Goal: Task Accomplishment & Management: Manage account settings

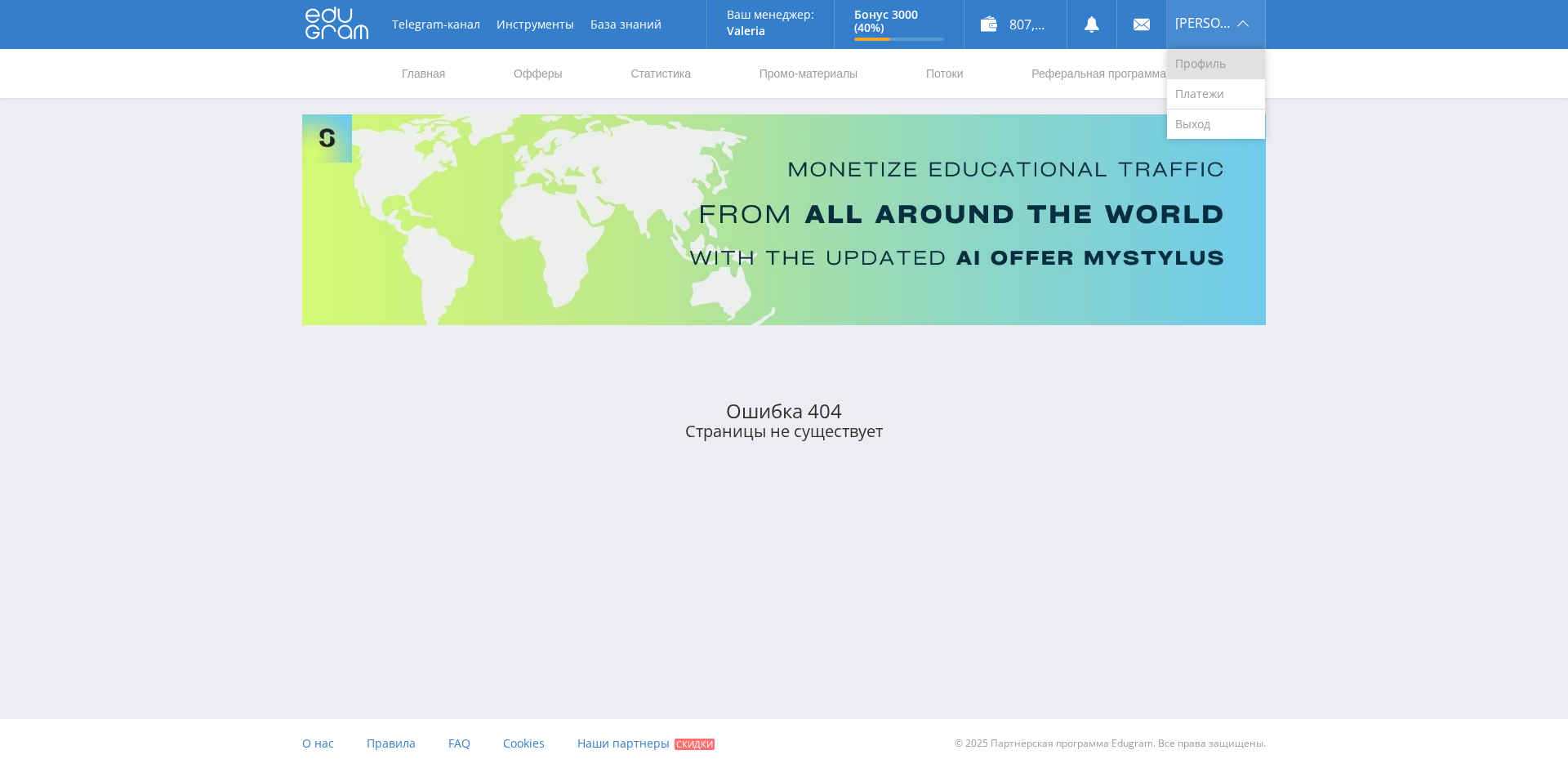
click at [1211, 56] on link "Профиль" at bounding box center [1215, 64] width 98 height 30
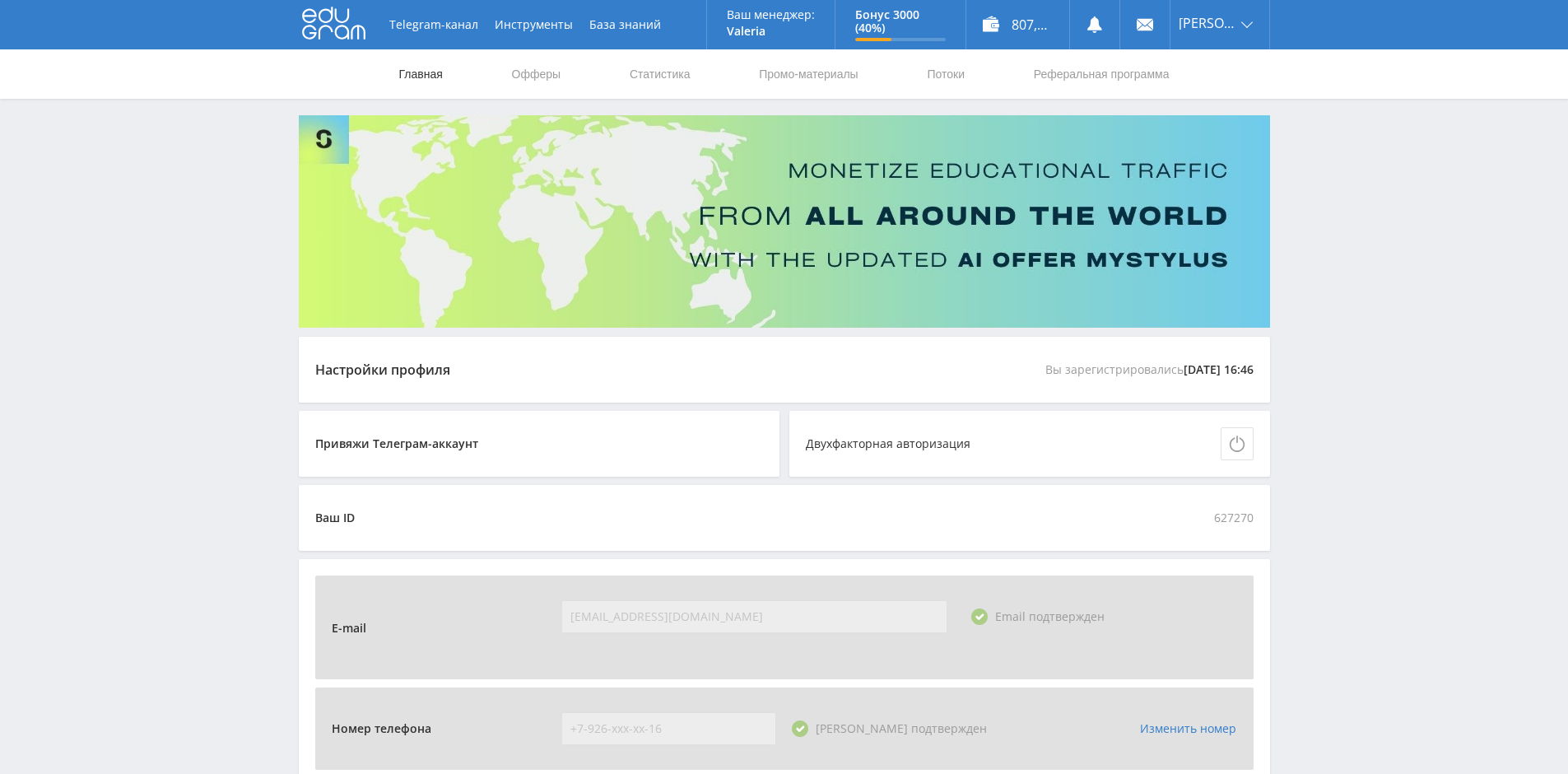
click at [421, 74] on link "Главная" at bounding box center [421, 74] width 47 height 50
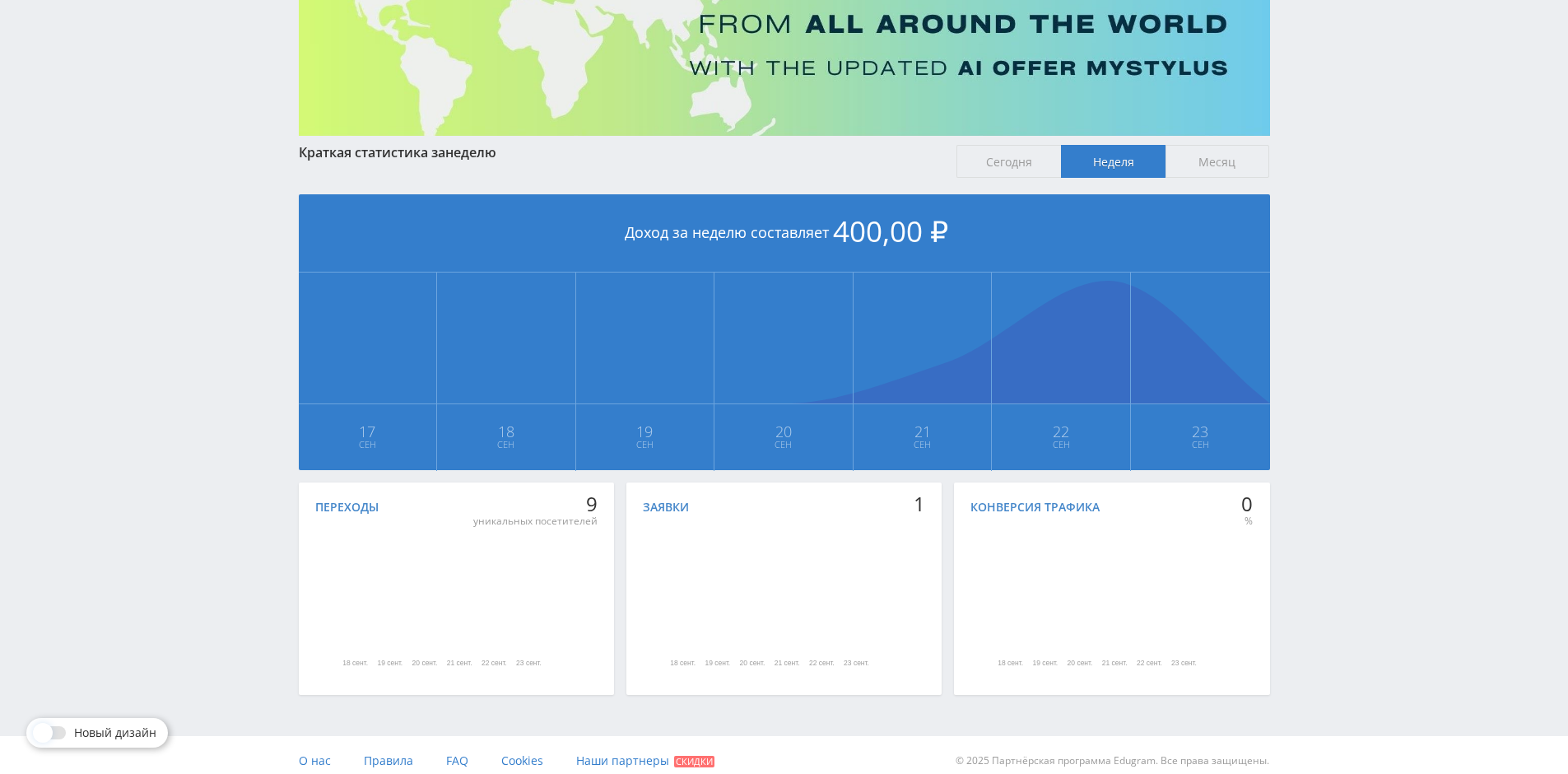
scroll to position [203, 0]
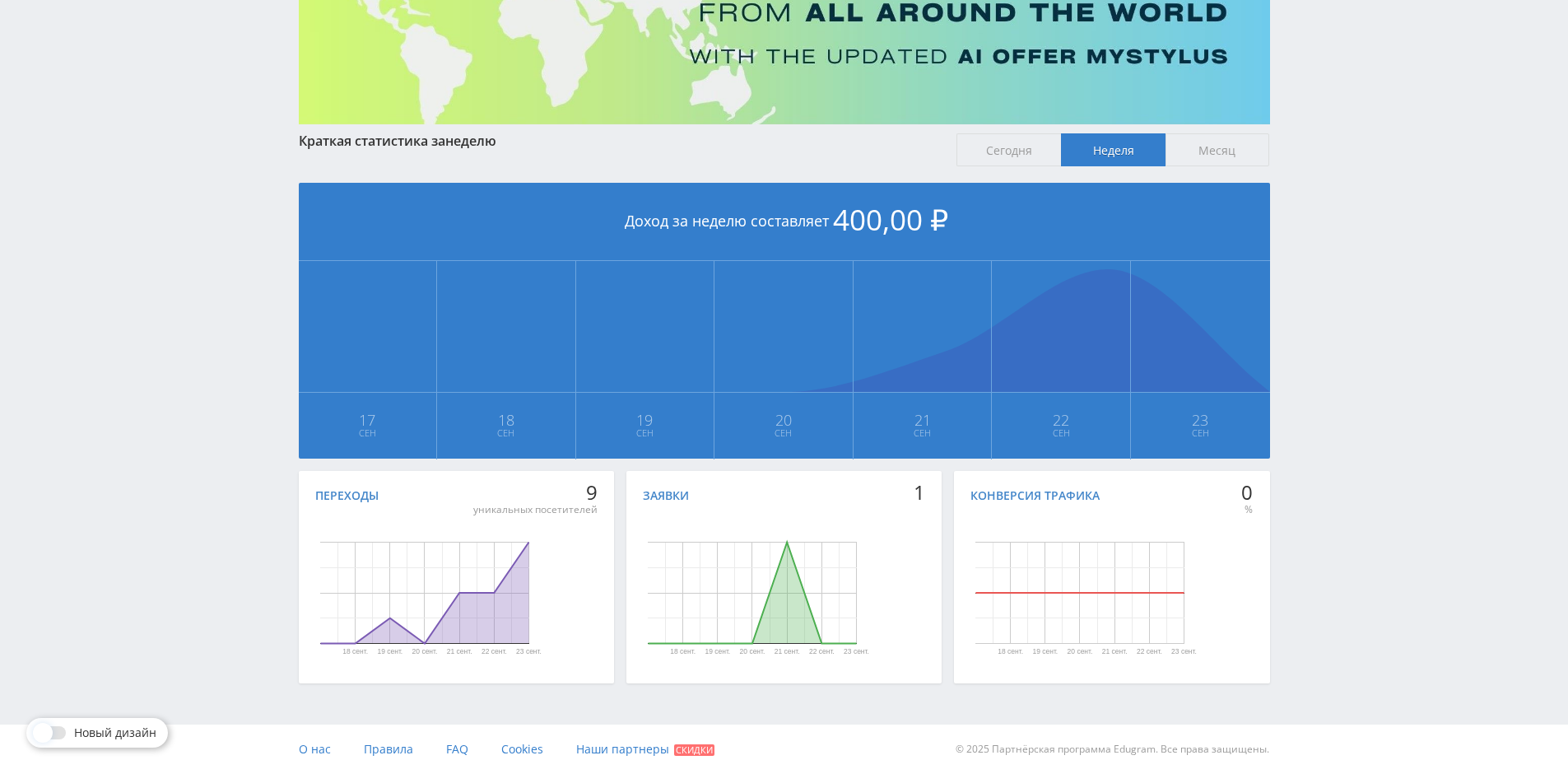
click at [57, 730] on div at bounding box center [51, 732] width 30 height 13
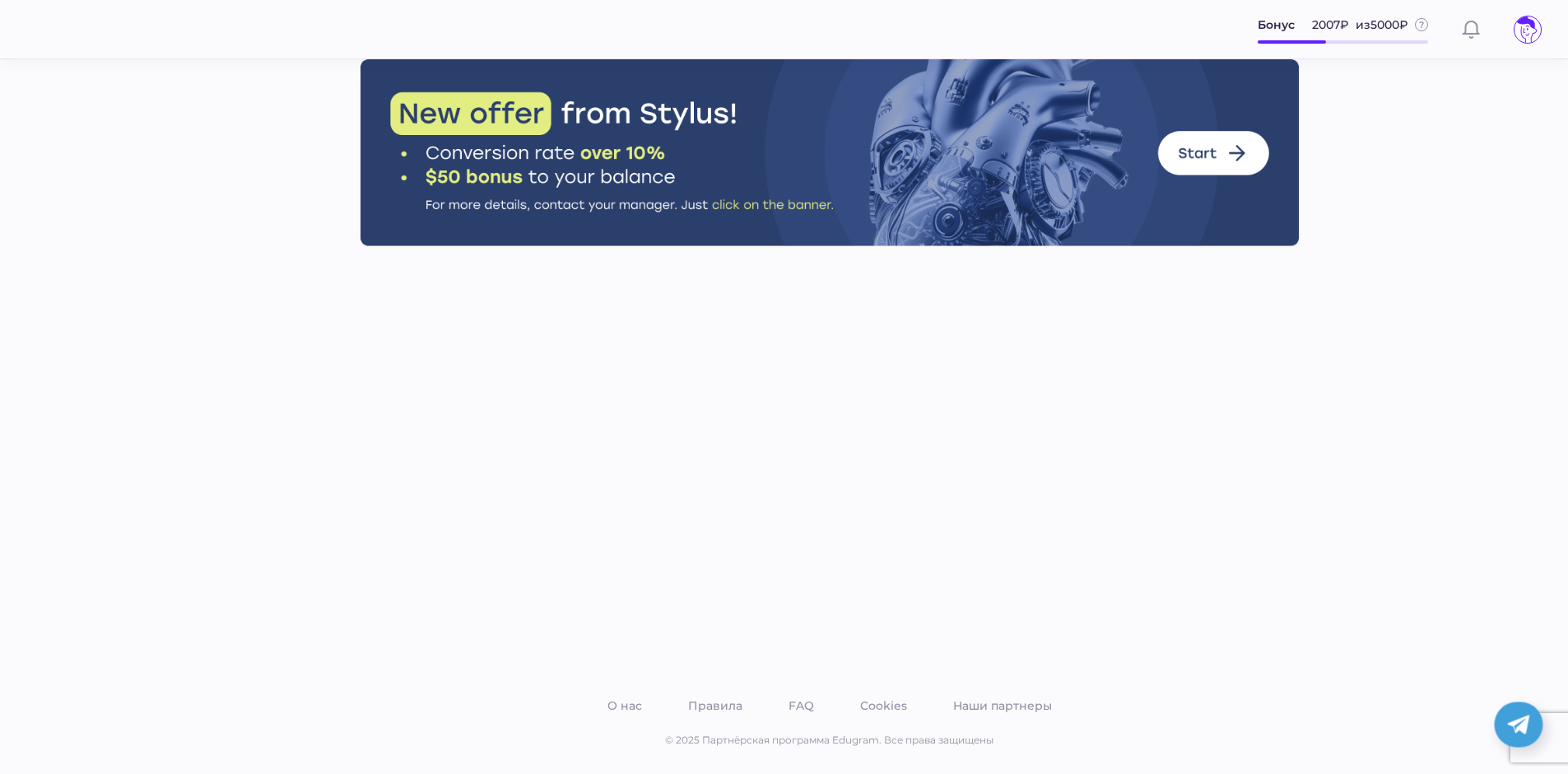
click at [1530, 27] on icon at bounding box center [1528, 30] width 26 height 26
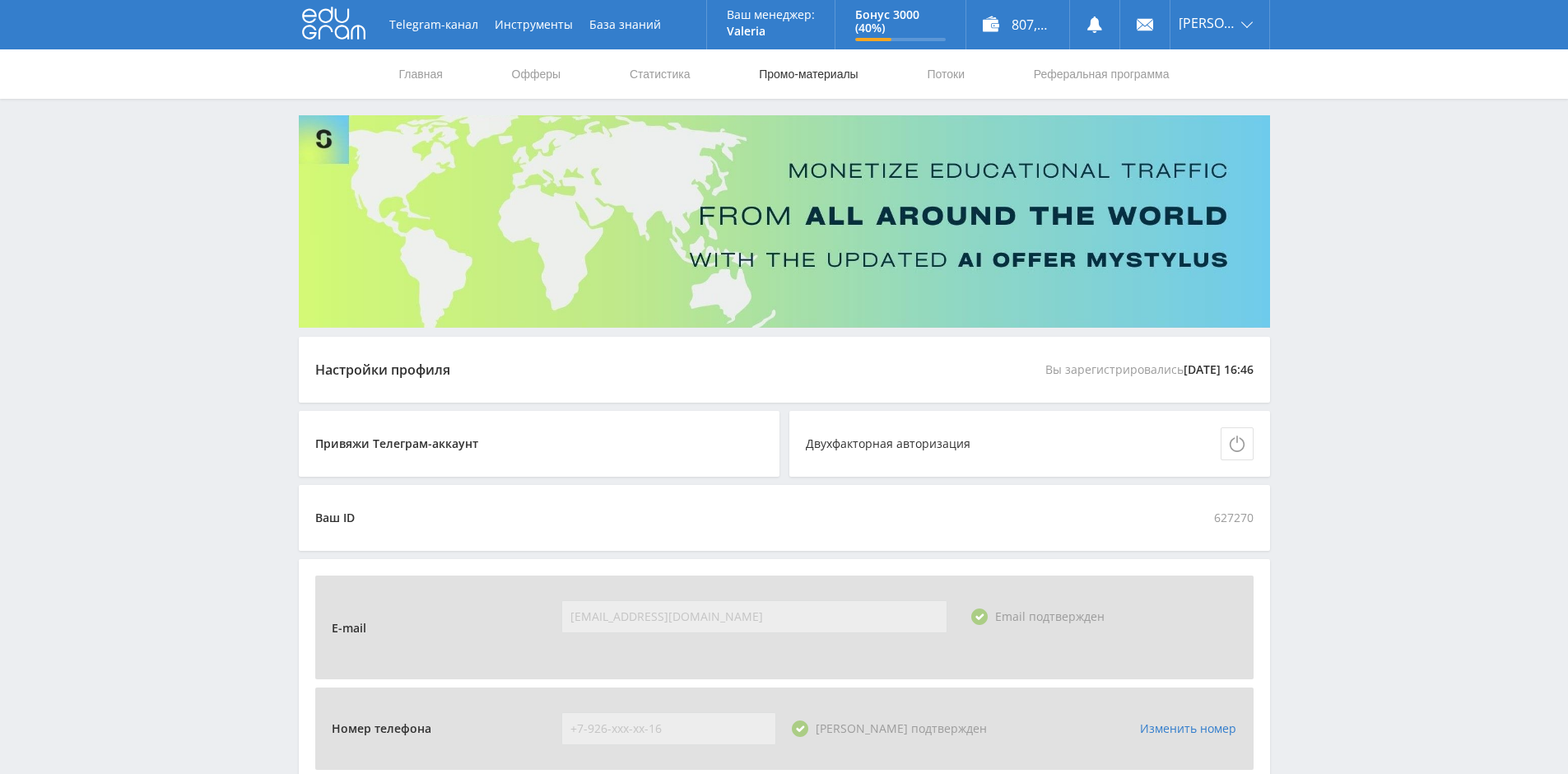
click at [803, 76] on link "Промо-материалы" at bounding box center [808, 74] width 102 height 50
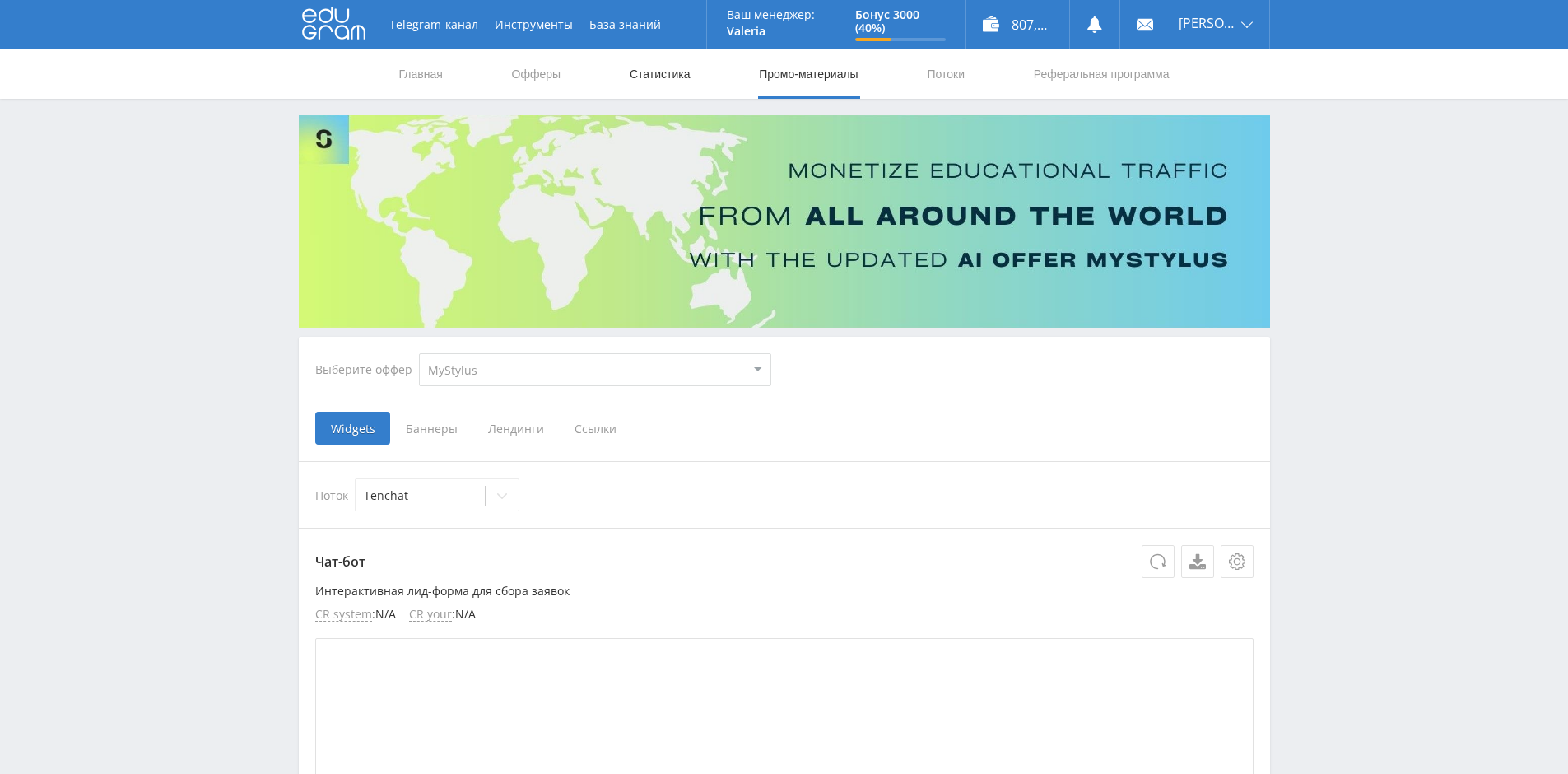
click at [649, 76] on link "Статистика" at bounding box center [660, 74] width 64 height 50
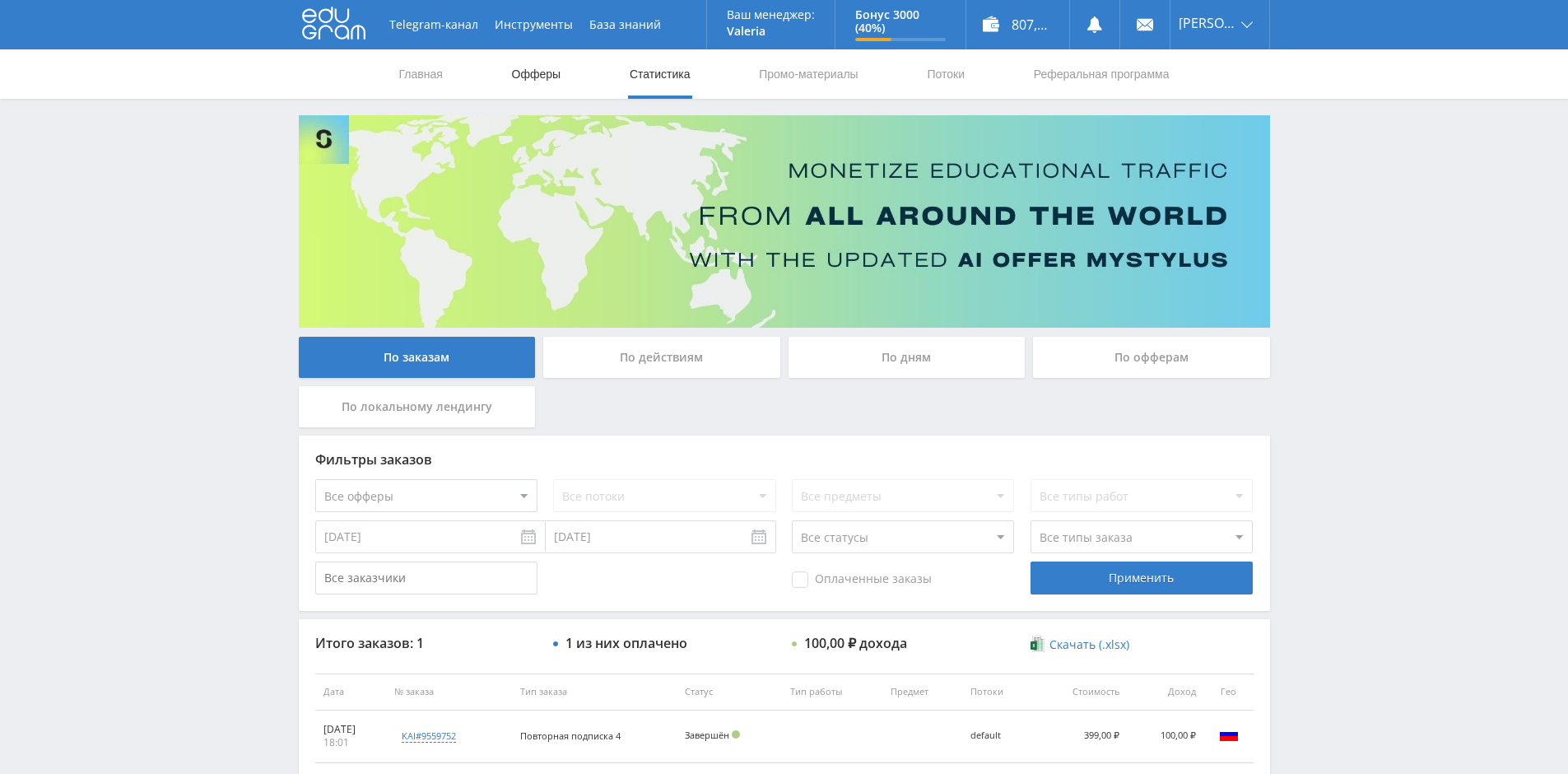
click at [534, 76] on link "Офферы" at bounding box center [537, 74] width 52 height 50
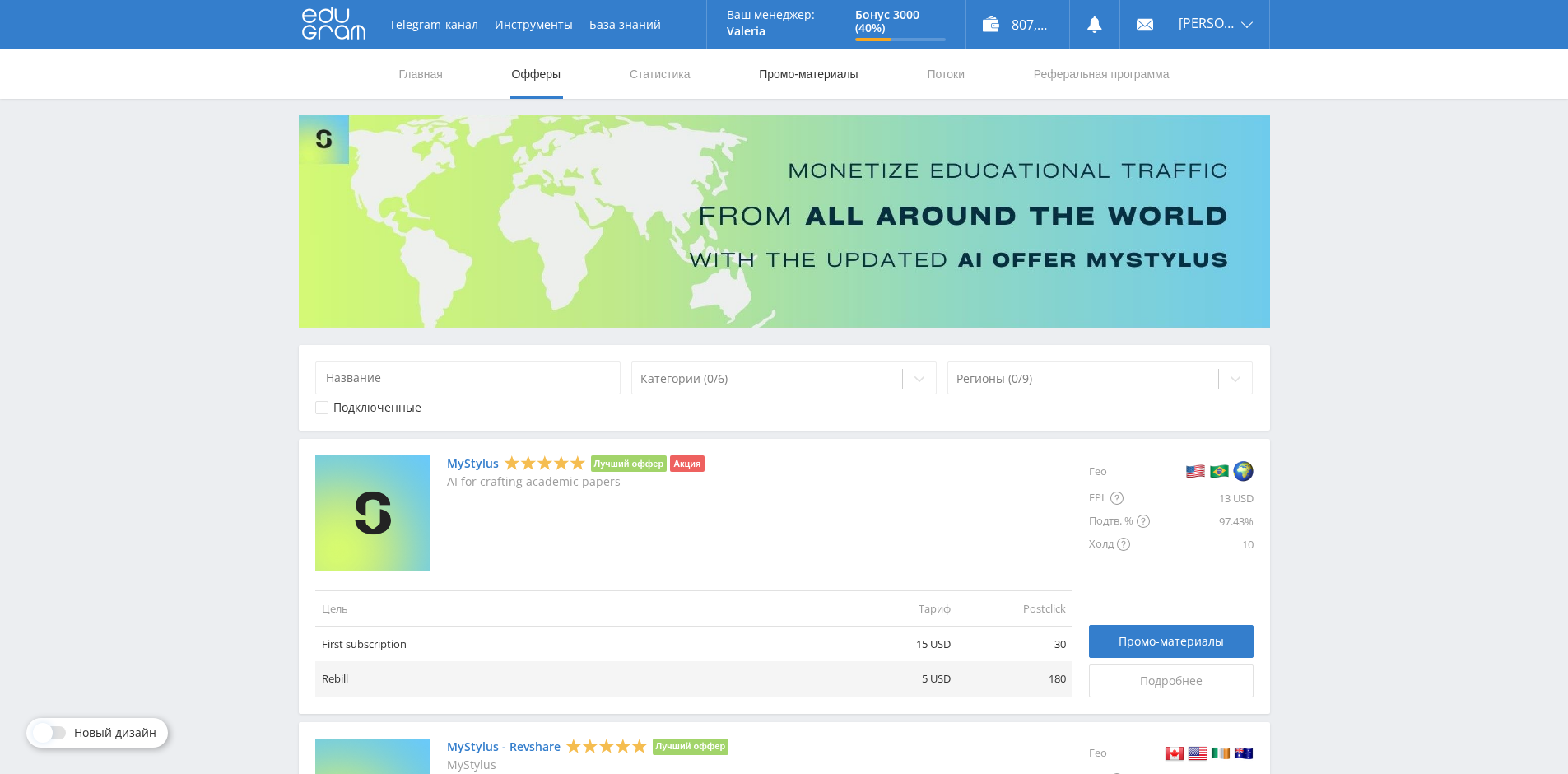
click at [789, 82] on link "Промо-материалы" at bounding box center [808, 74] width 102 height 50
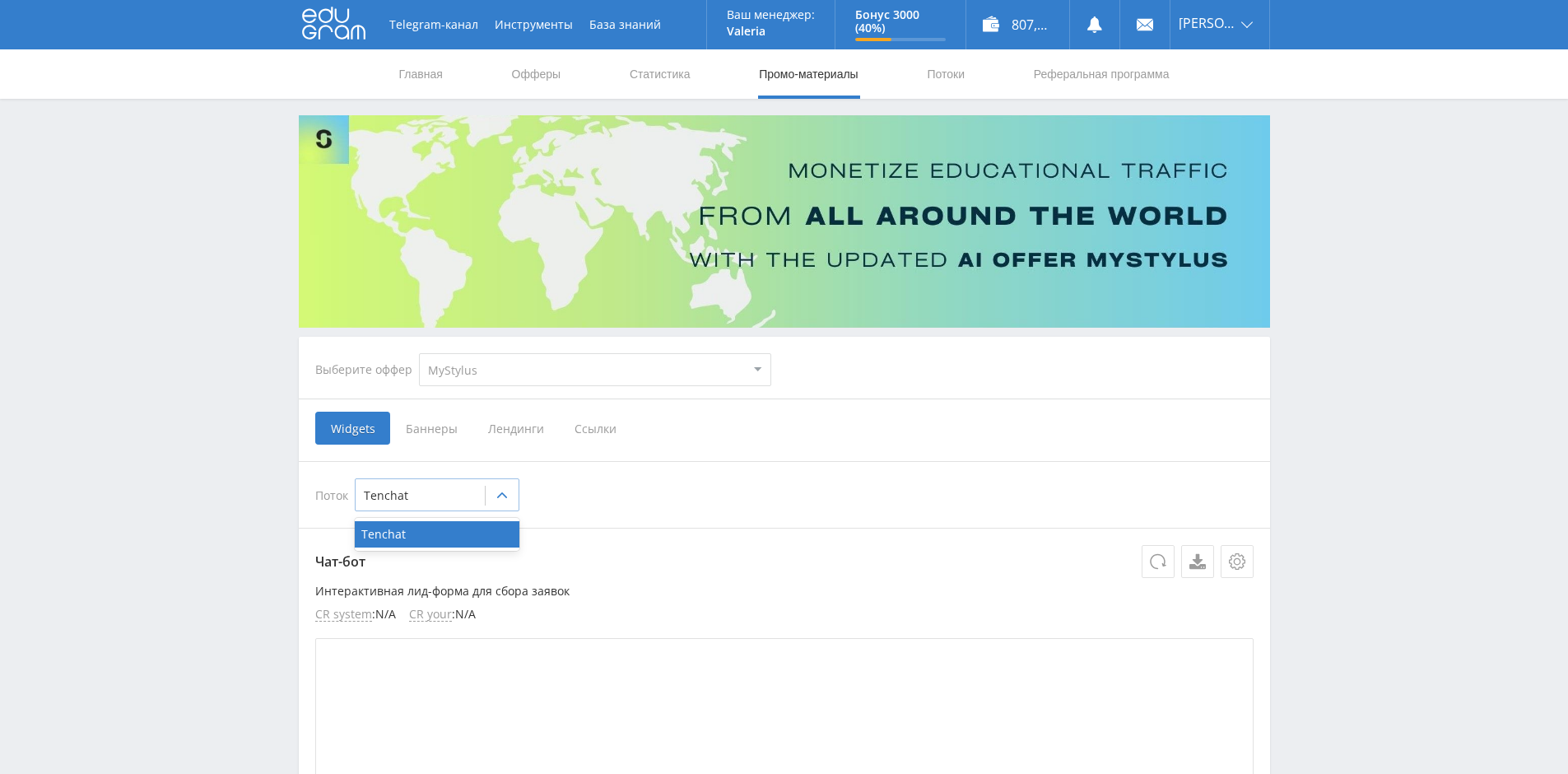
click at [507, 494] on icon at bounding box center [502, 495] width 13 height 13
click at [506, 494] on icon at bounding box center [502, 495] width 13 height 13
click at [498, 500] on icon at bounding box center [502, 495] width 13 height 13
click at [328, 21] on icon at bounding box center [334, 24] width 64 height 33
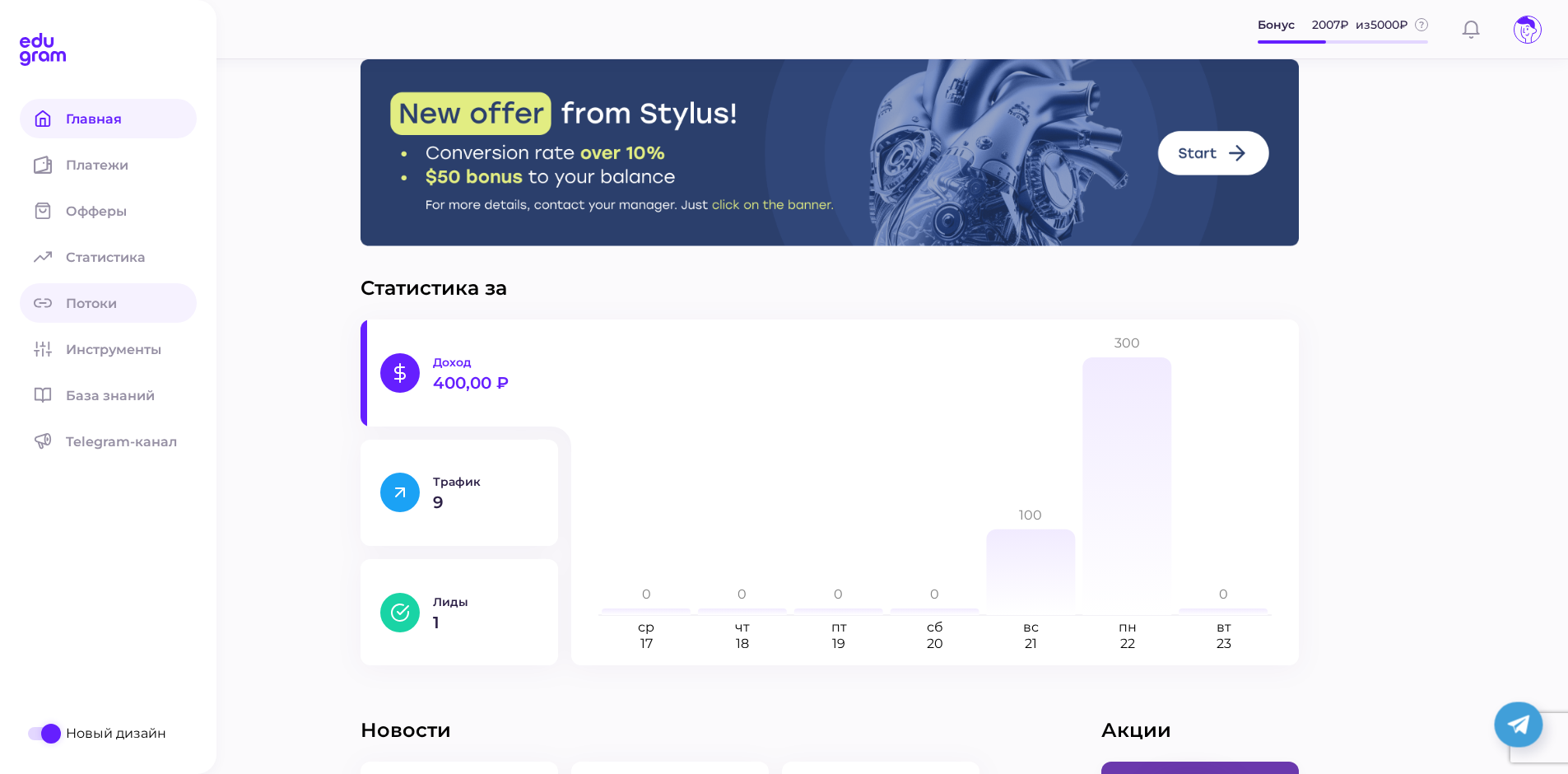
click at [105, 302] on span "Потоки" at bounding box center [101, 303] width 71 height 16
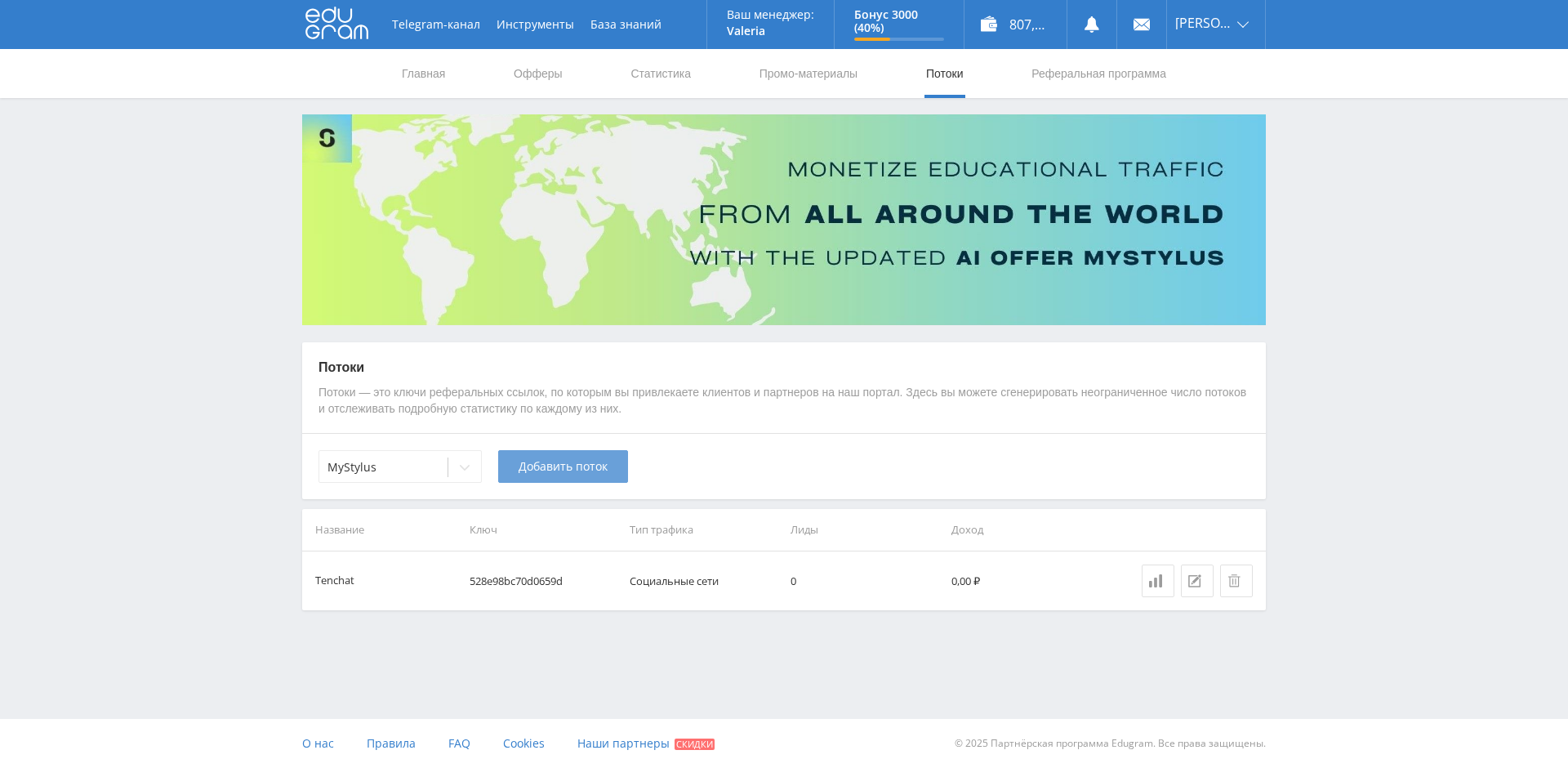
click at [545, 469] on span "Добавить поток" at bounding box center [563, 466] width 89 height 13
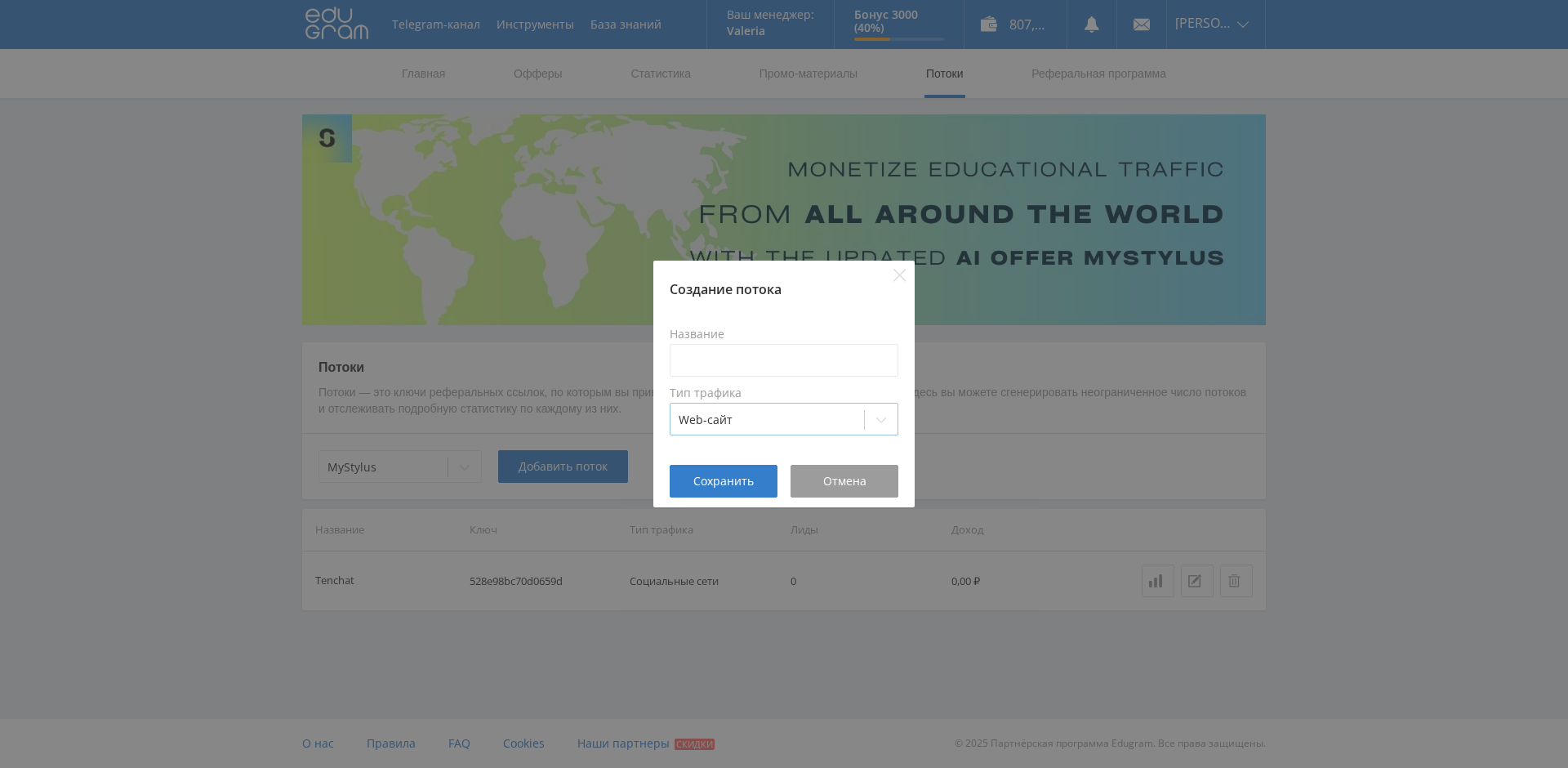
click at [876, 418] on icon at bounding box center [881, 419] width 13 height 13
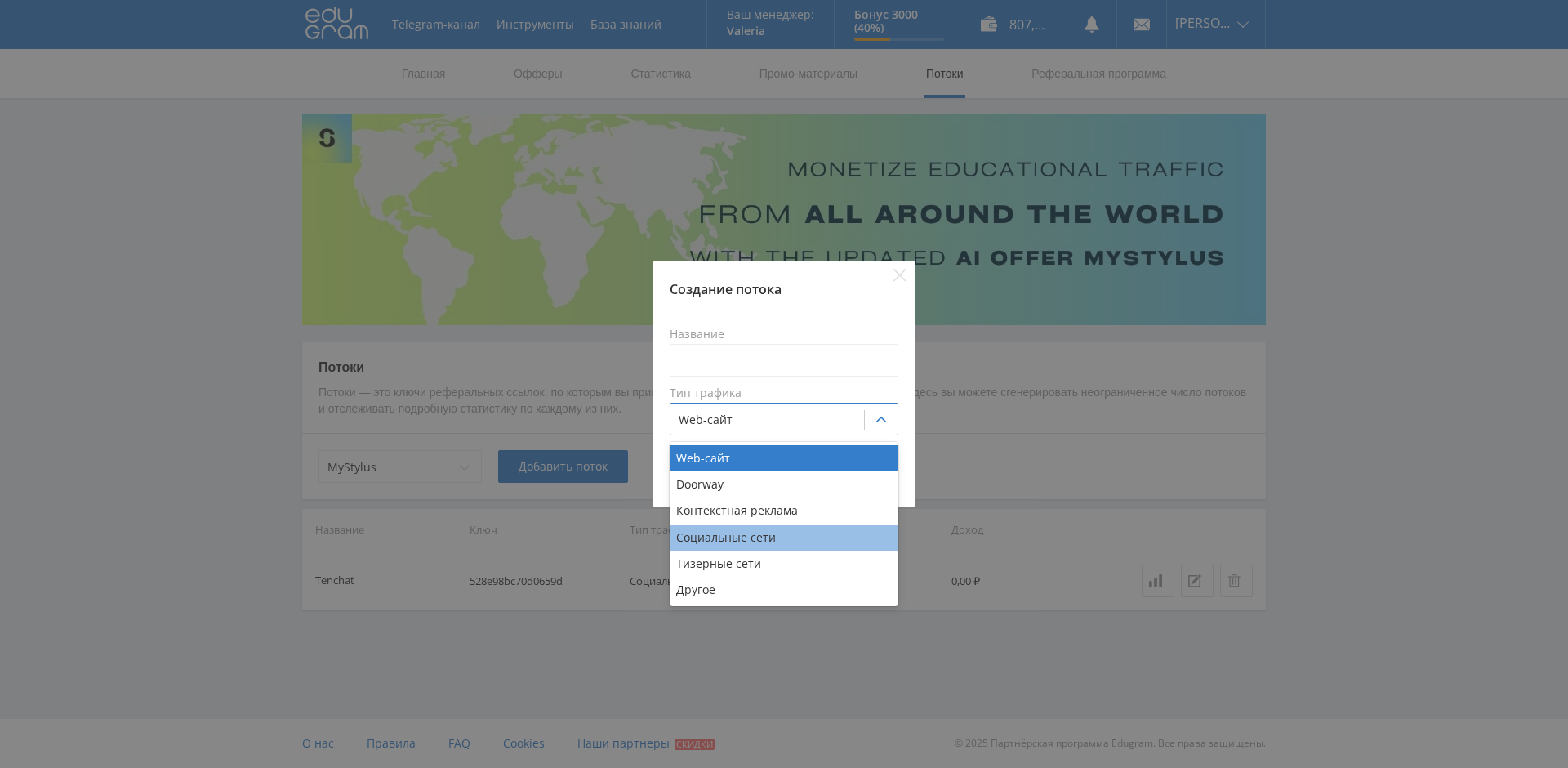
click at [805, 530] on div "Социальные сети" at bounding box center [784, 538] width 229 height 26
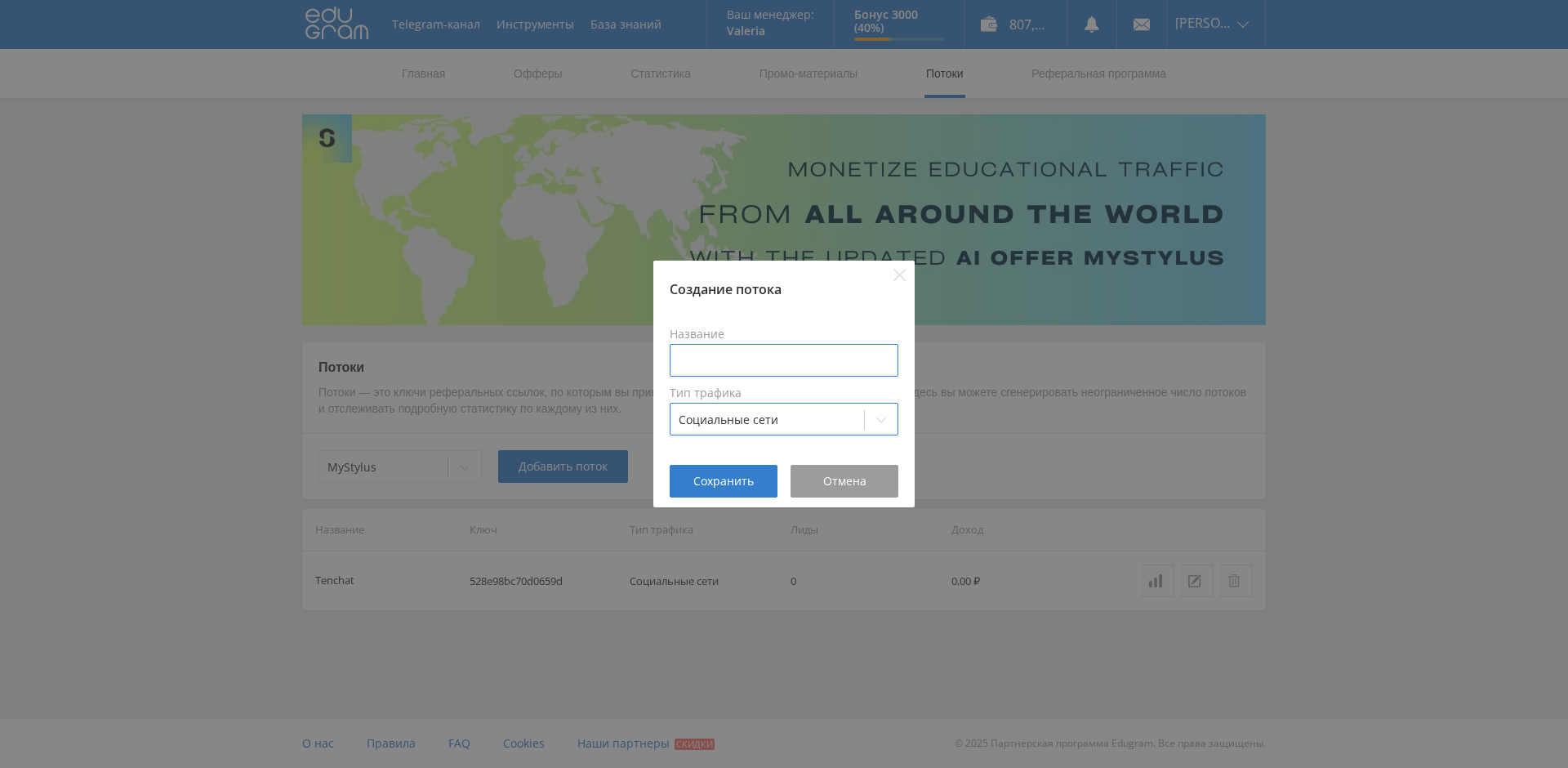
click at [735, 362] on input at bounding box center [784, 361] width 229 height 33
type input "G"
type input "Пикабу"
click at [757, 477] on button "Сохранить" at bounding box center [723, 482] width 108 height 33
click at [730, 475] on span "Сохранить" at bounding box center [723, 481] width 61 height 13
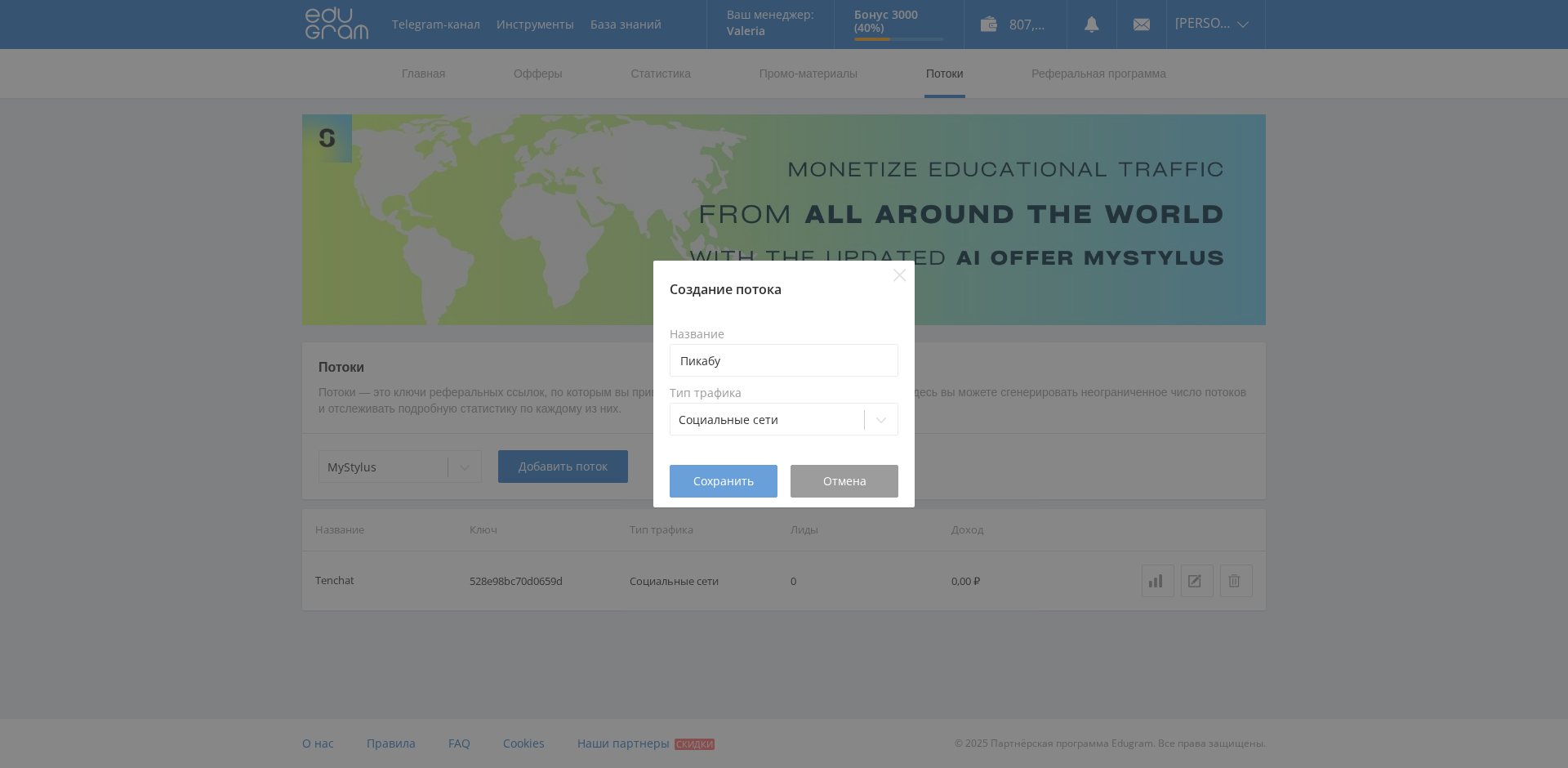
click at [736, 490] on button "Сохранить" at bounding box center [723, 482] width 108 height 33
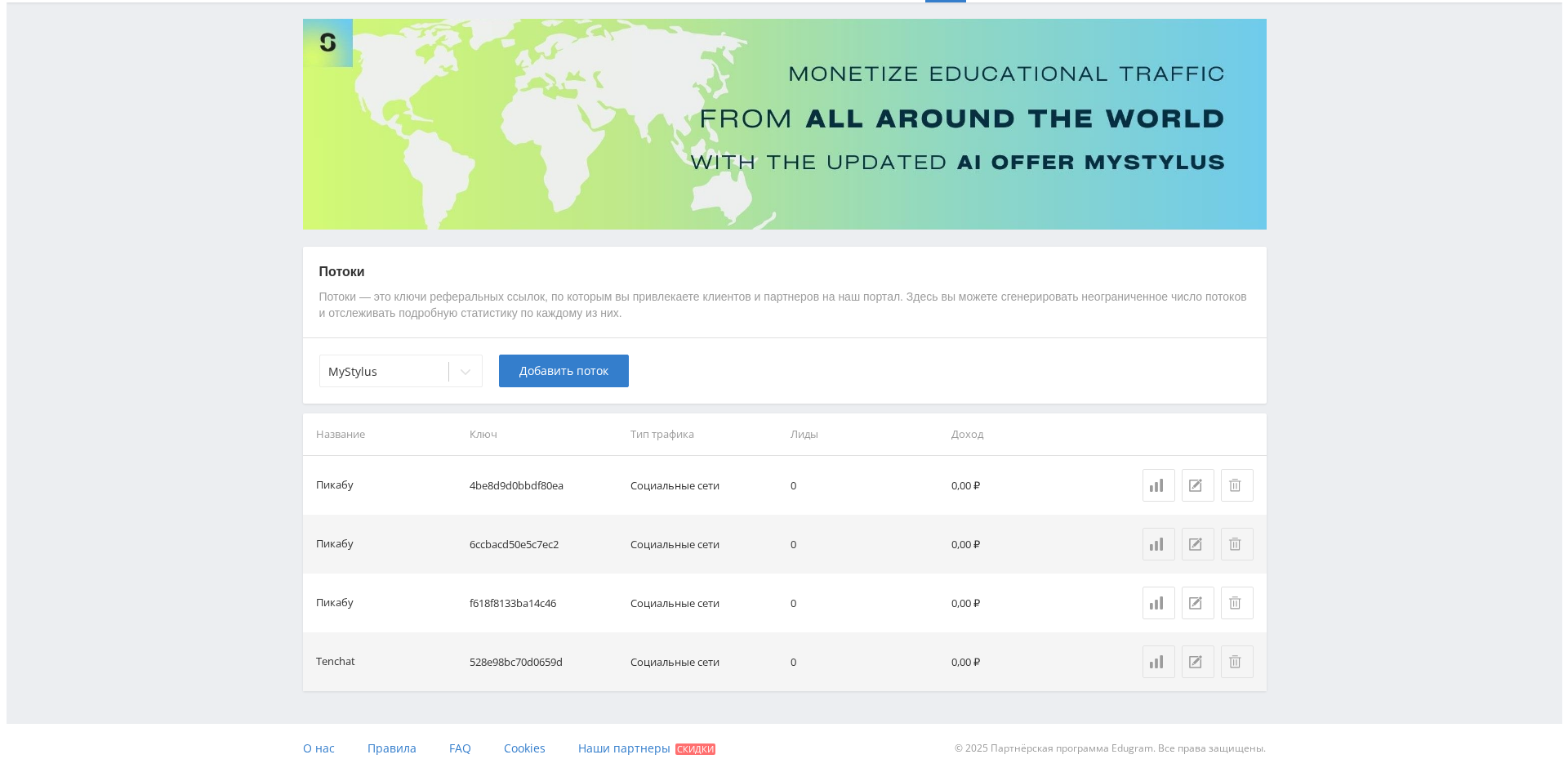
scroll to position [100, 0]
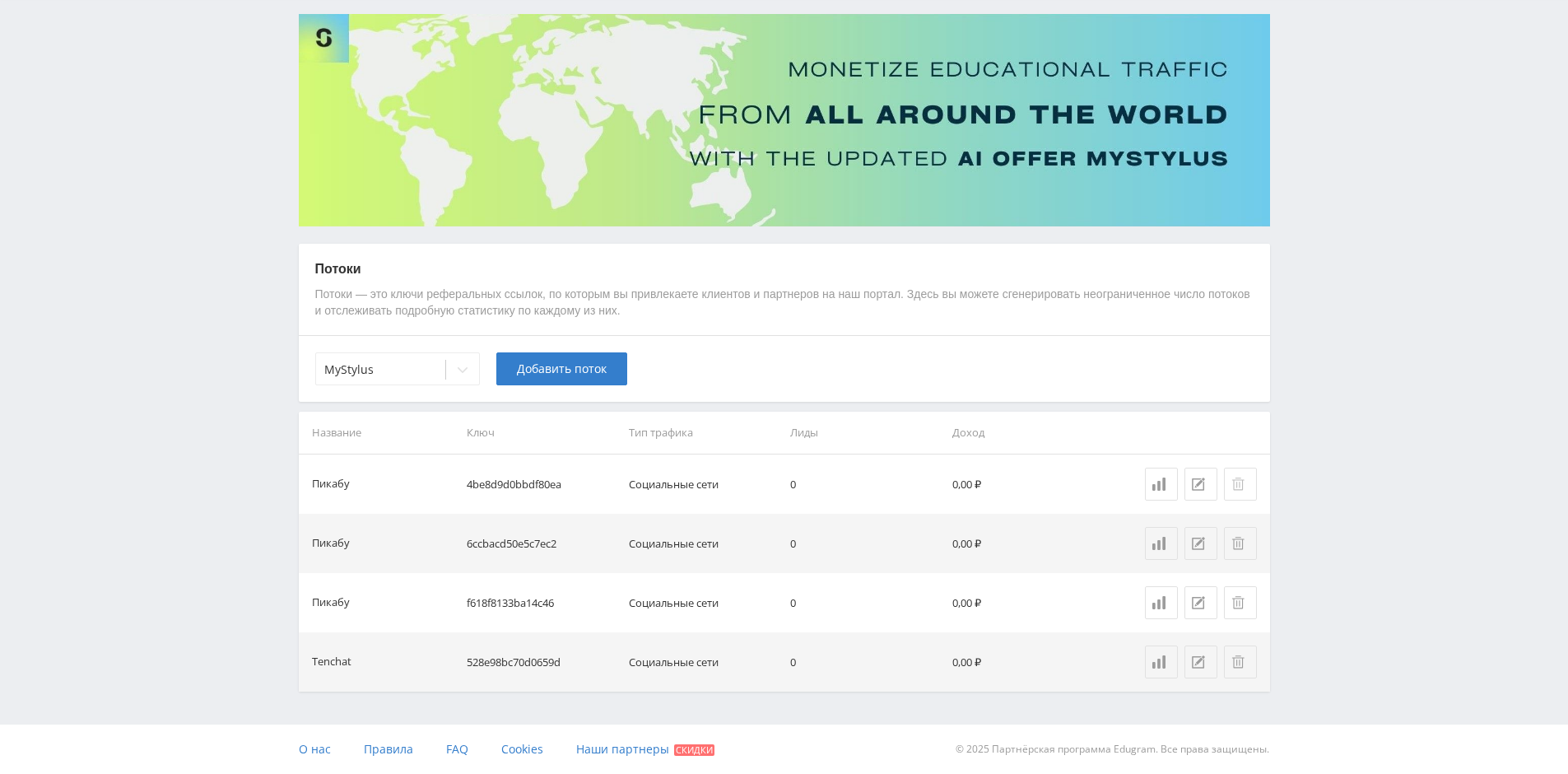
click at [1236, 481] on icon at bounding box center [1238, 484] width 13 height 13
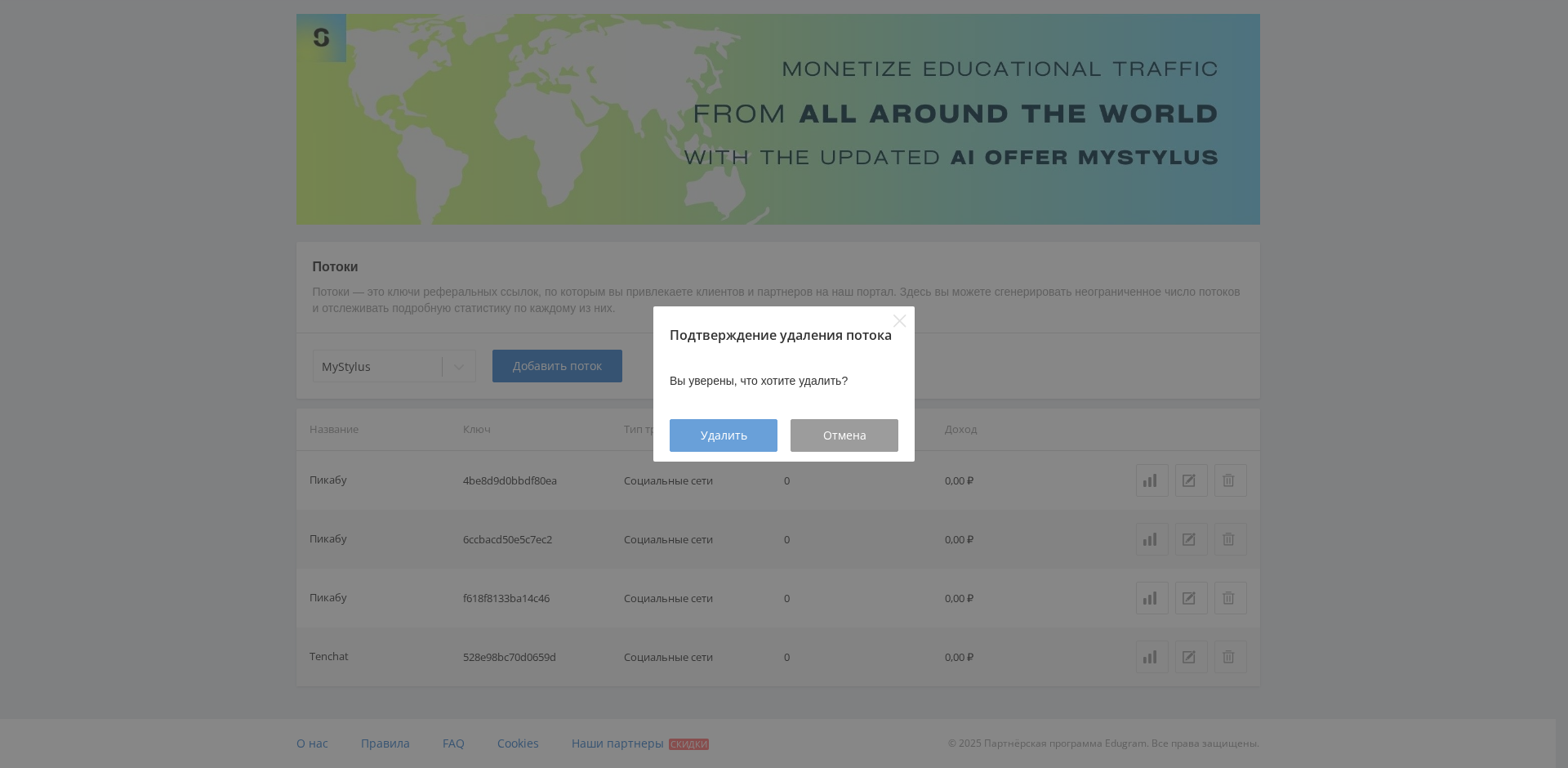
click at [733, 437] on span "Удалить" at bounding box center [724, 435] width 47 height 13
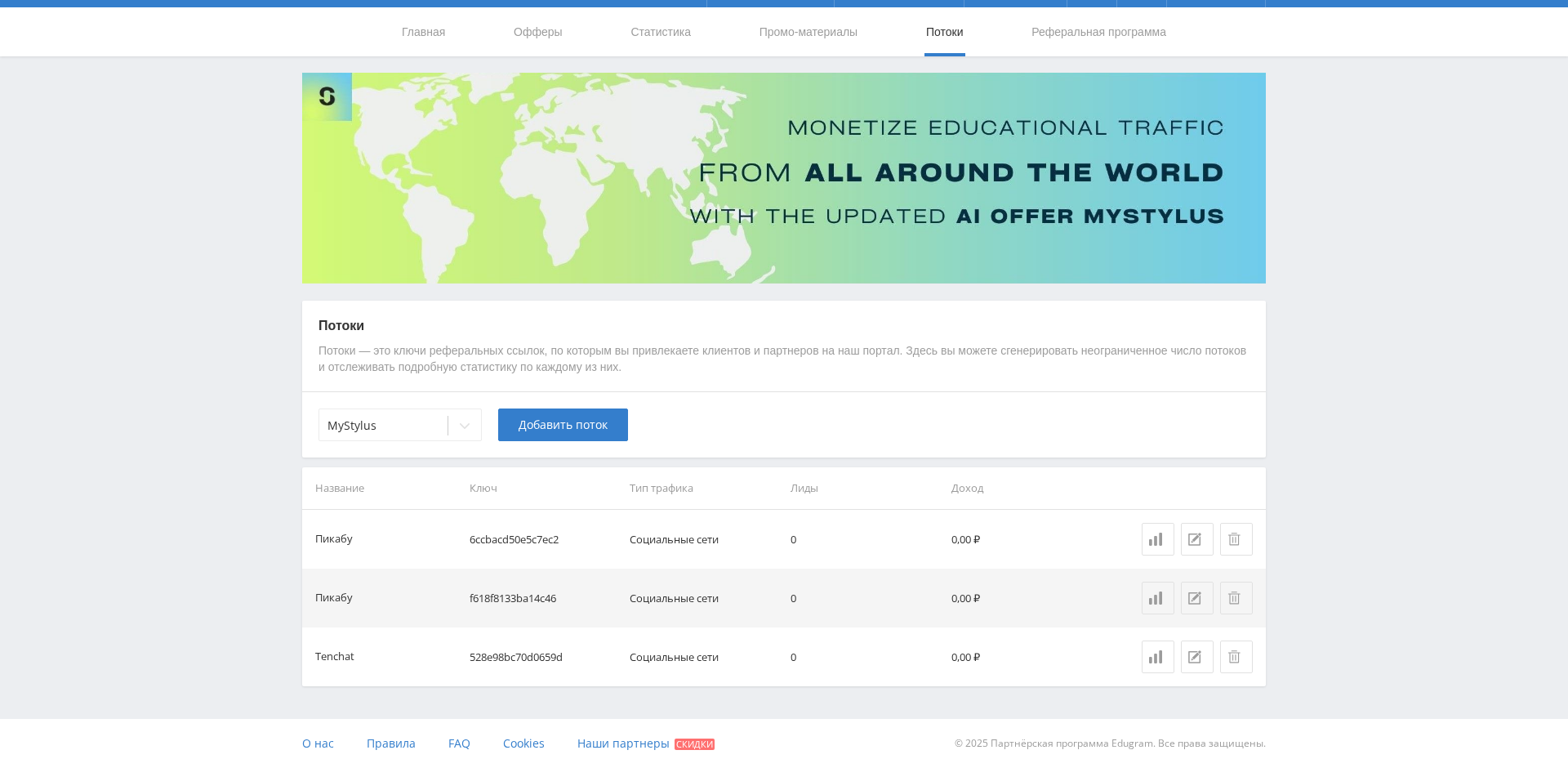
scroll to position [42, 0]
click at [1226, 535] on icon at bounding box center [1228, 539] width 12 height 12
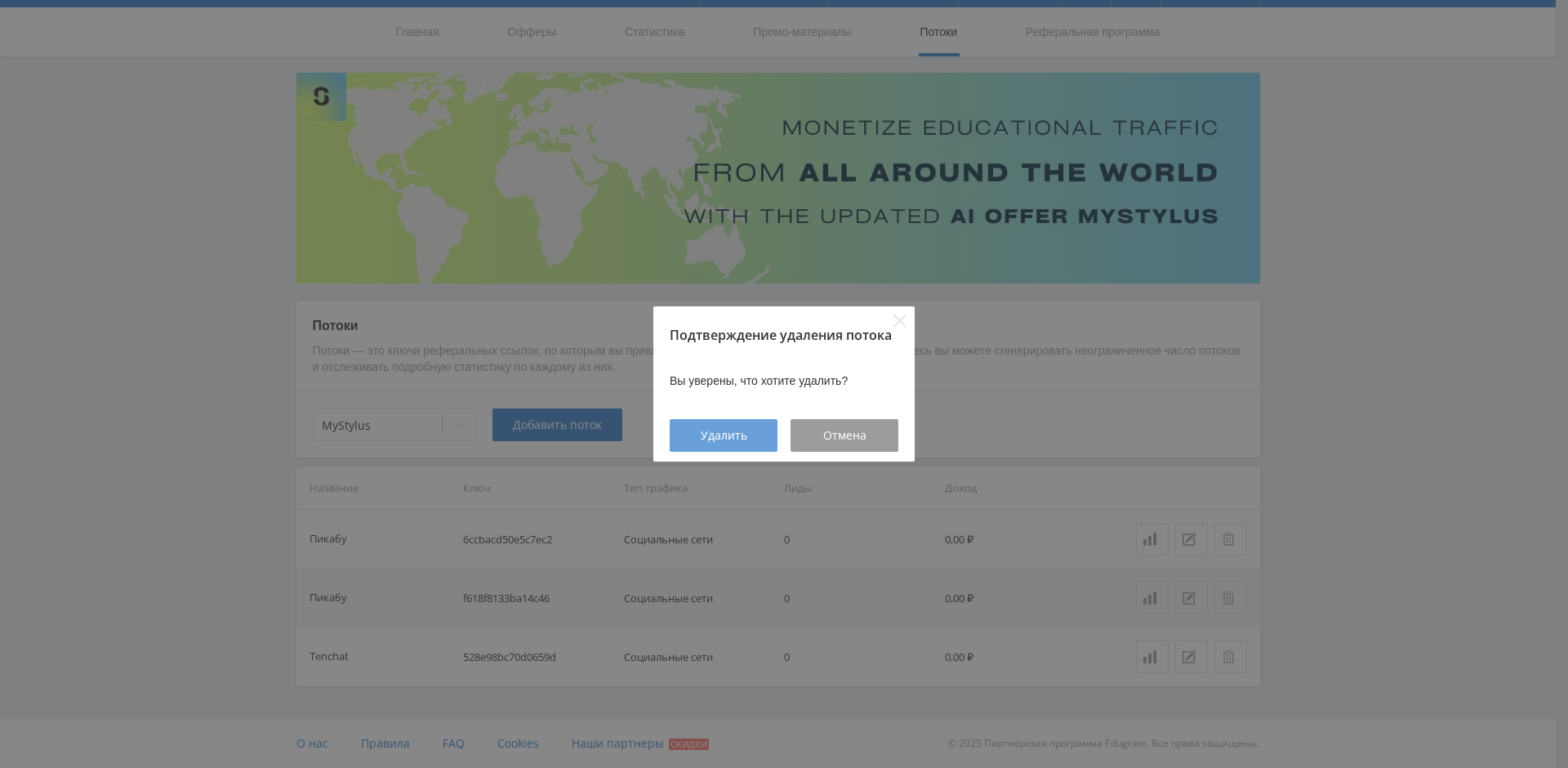
click at [694, 430] on div "Удалить" at bounding box center [723, 435] width 67 height 13
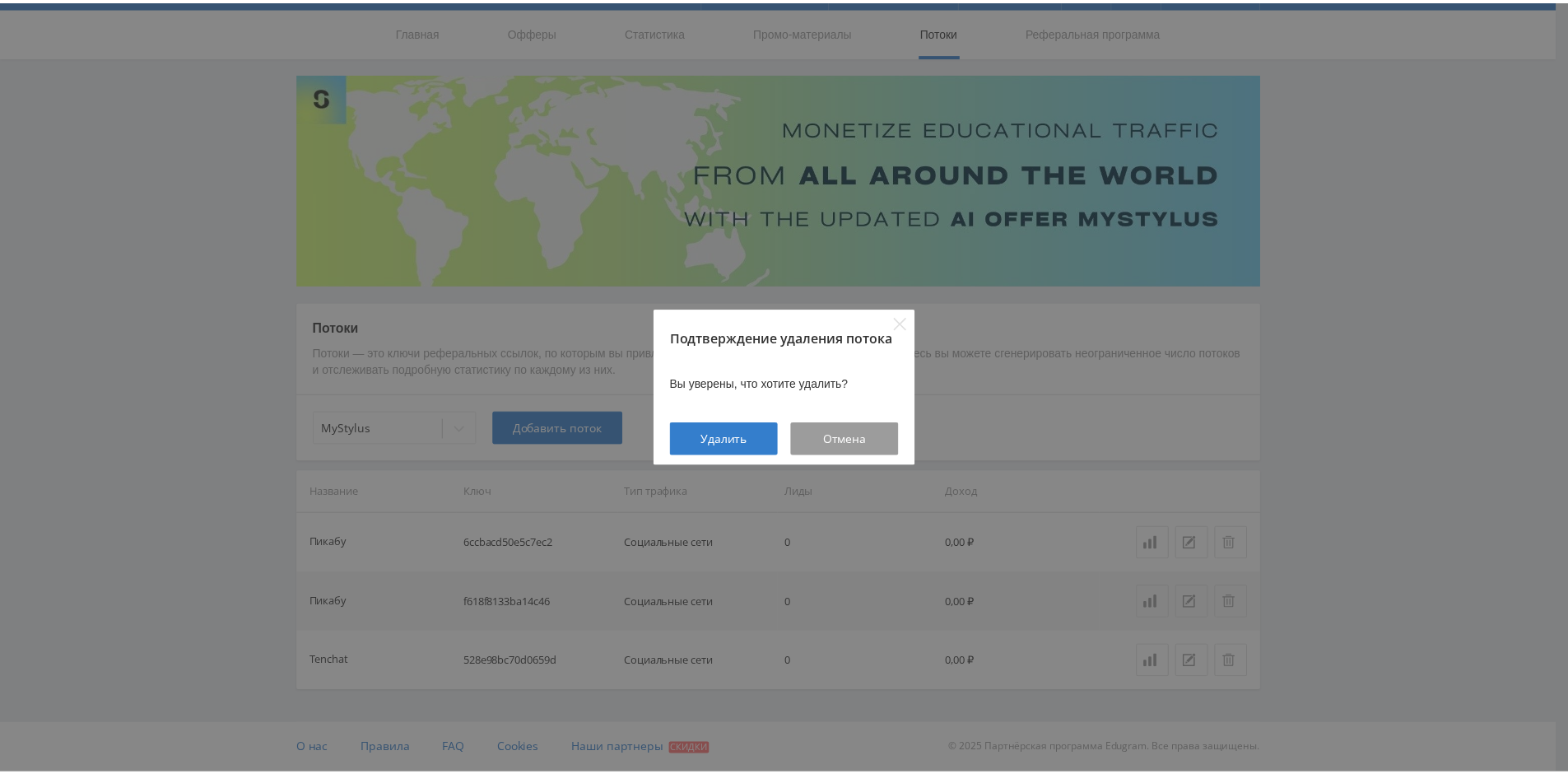
scroll to position [0, 0]
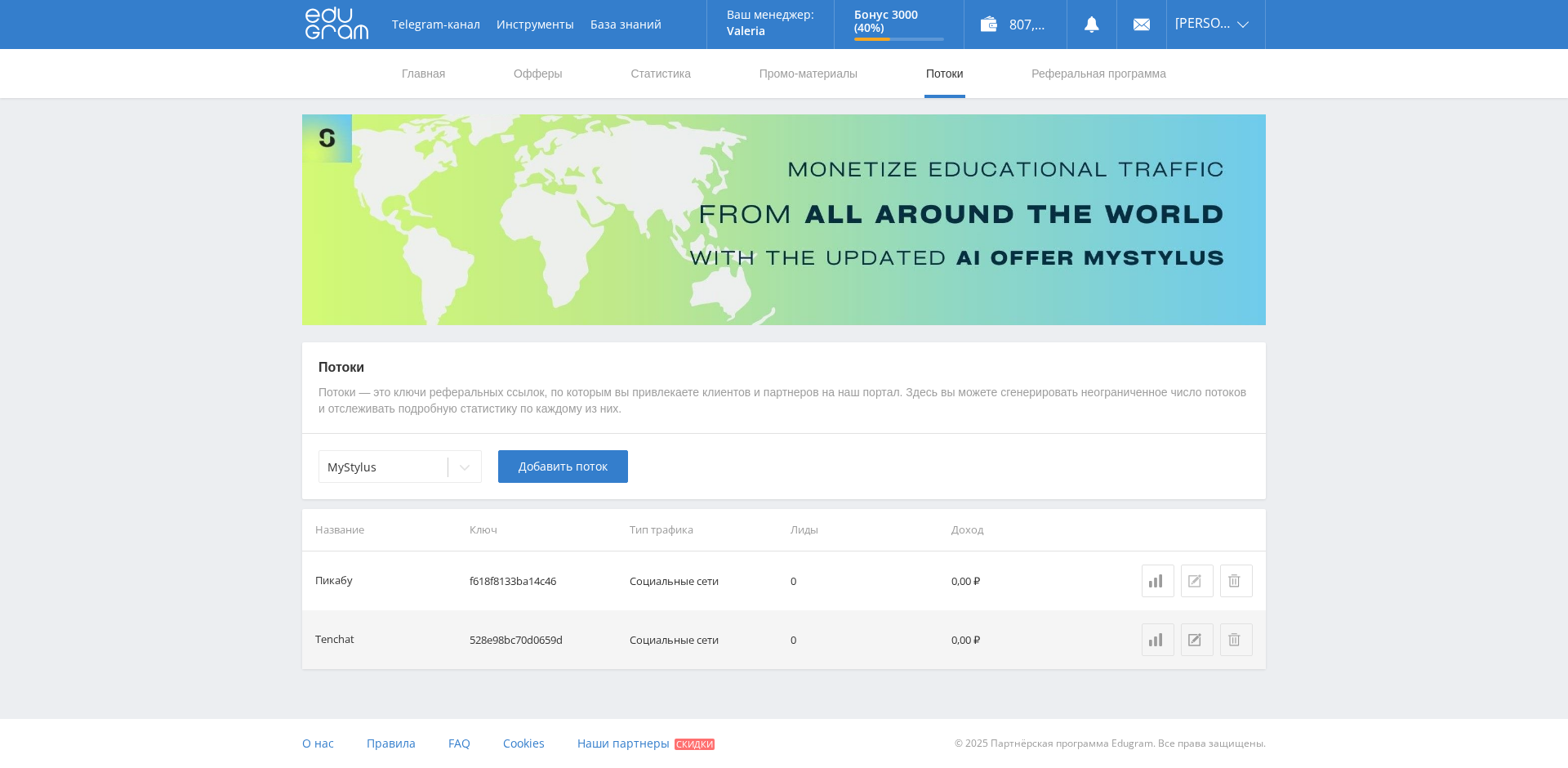
click at [1195, 579] on icon at bounding box center [1195, 580] width 13 height 13
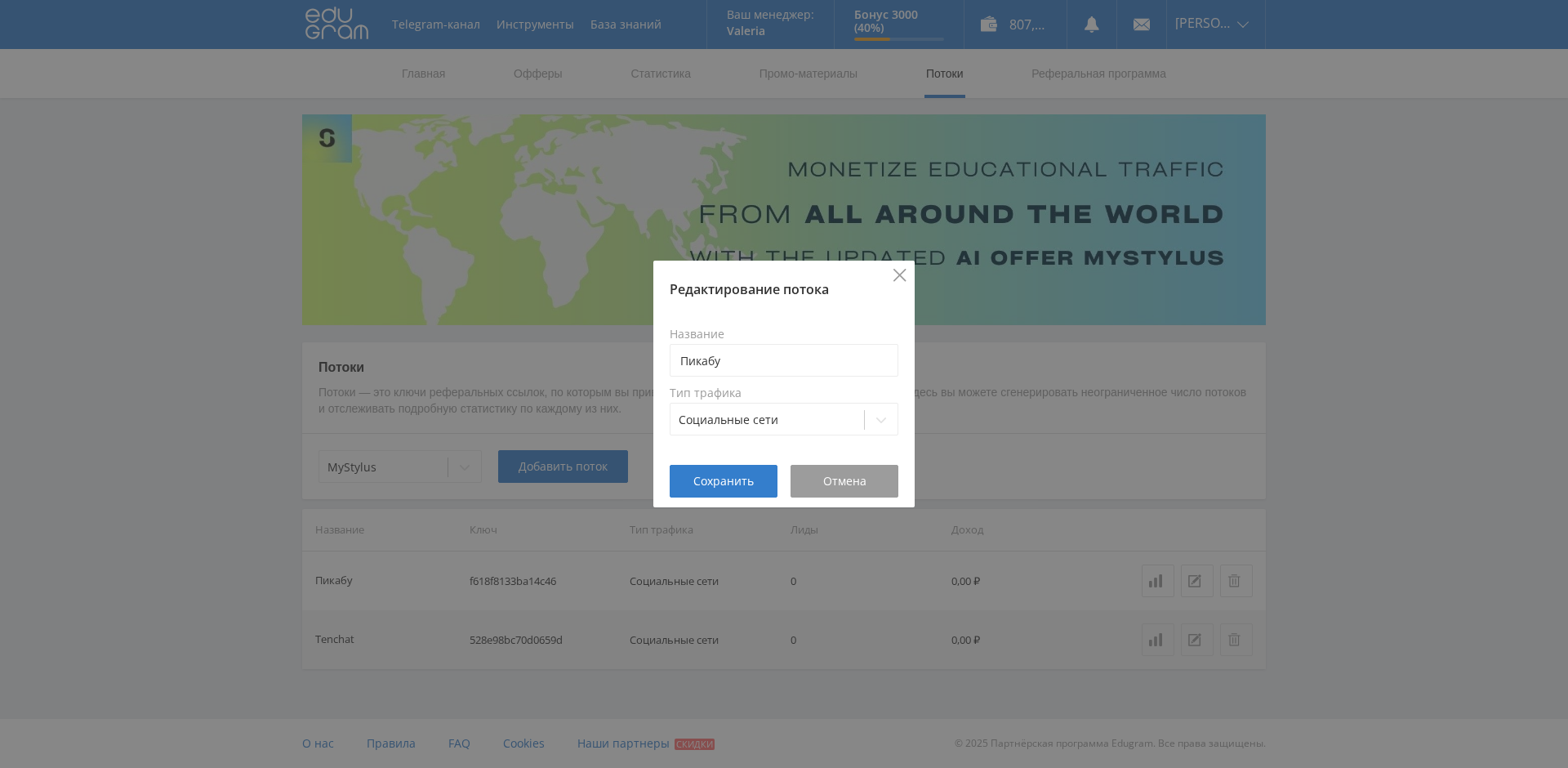
click at [899, 275] on icon "Close" at bounding box center [900, 275] width 13 height 13
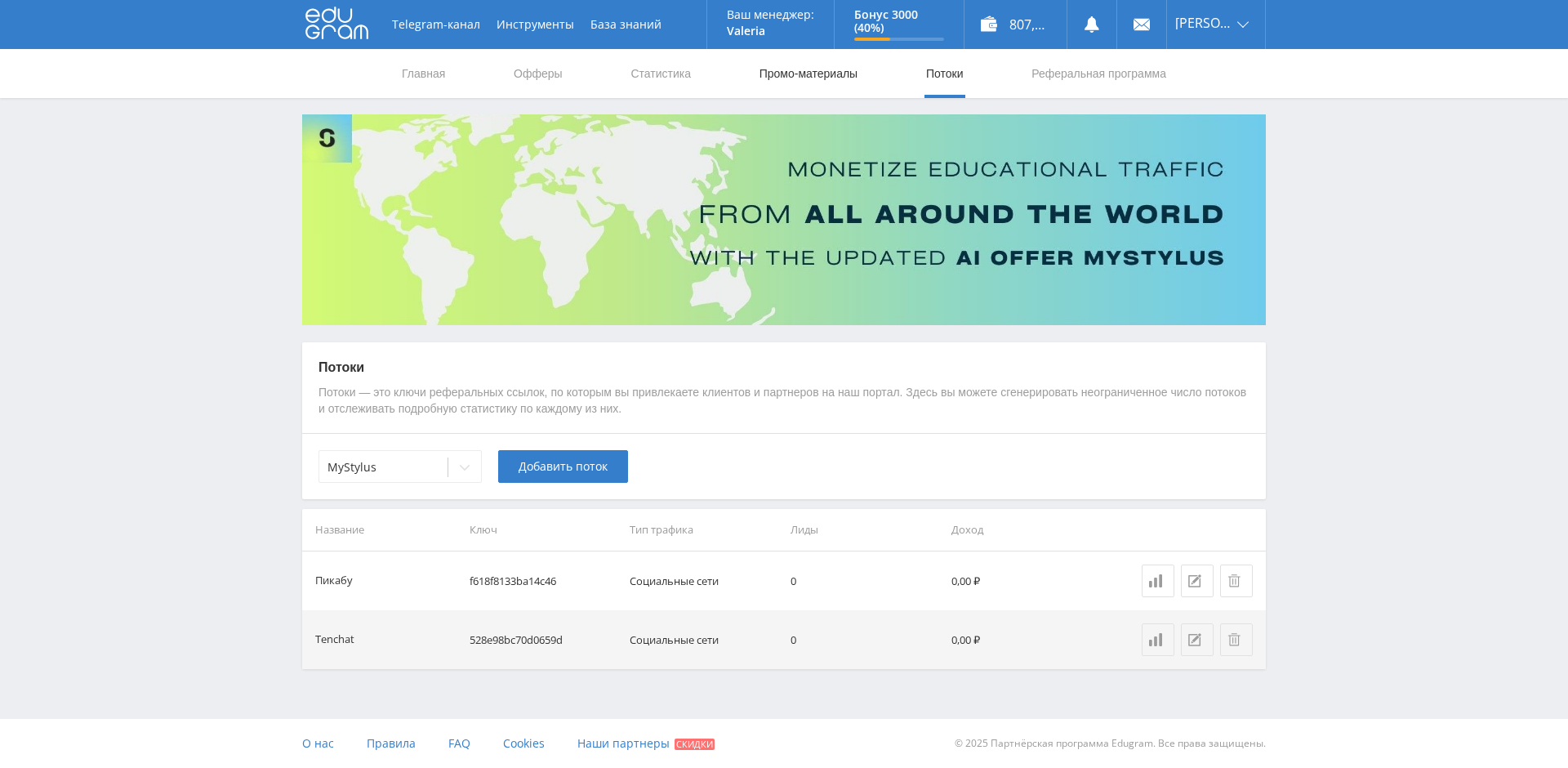
click at [806, 74] on link "Промо-материалы" at bounding box center [808, 74] width 101 height 49
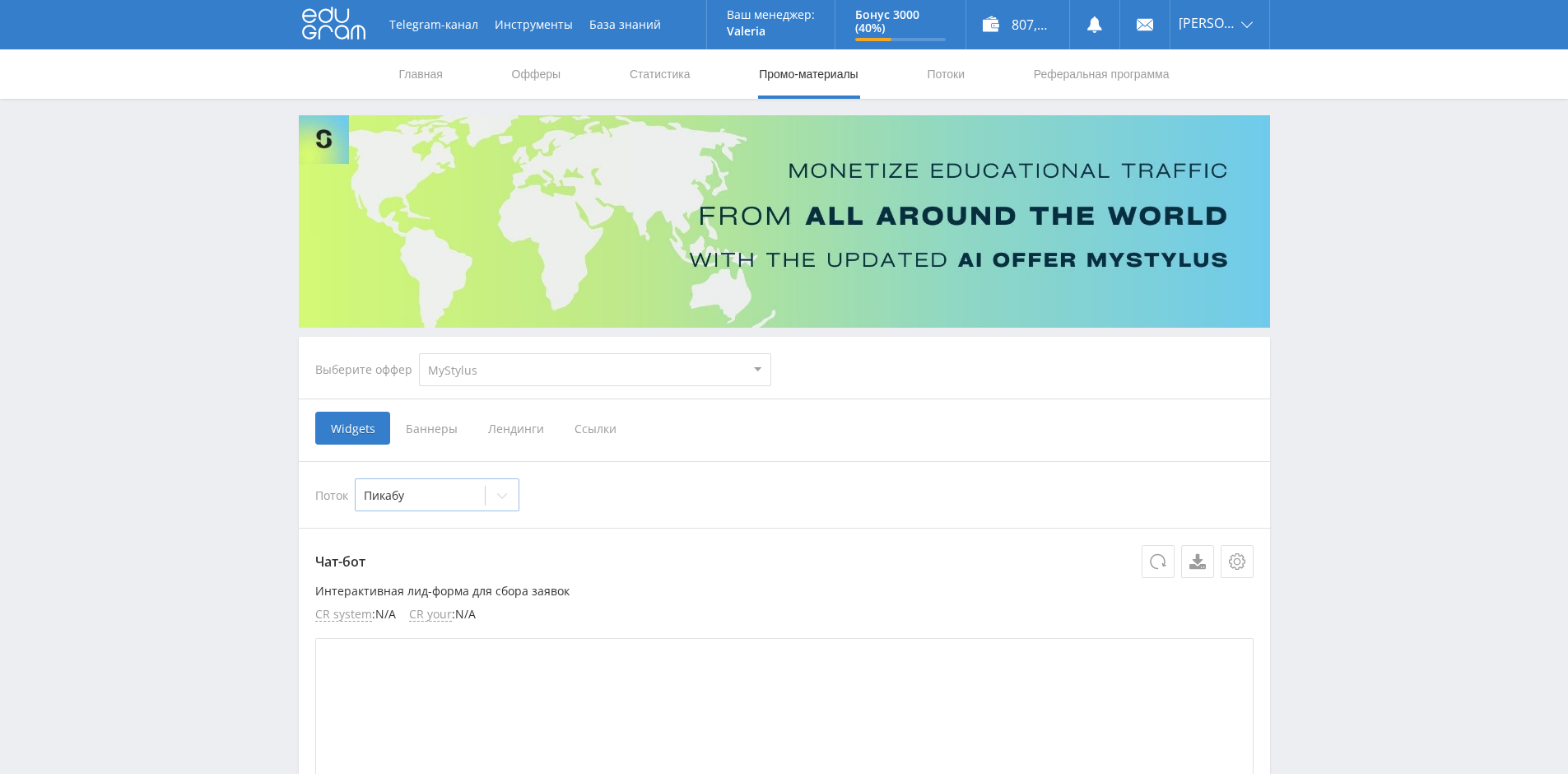
click at [509, 493] on icon at bounding box center [502, 495] width 13 height 13
click at [450, 553] on div "Tenchat" at bounding box center [436, 560] width 165 height 26
click at [502, 501] on icon at bounding box center [502, 495] width 13 height 13
drag, startPoint x: 441, startPoint y: 532, endPoint x: 539, endPoint y: 480, distance: 110.9
click at [441, 531] on div "Пикабу" at bounding box center [436, 534] width 165 height 26
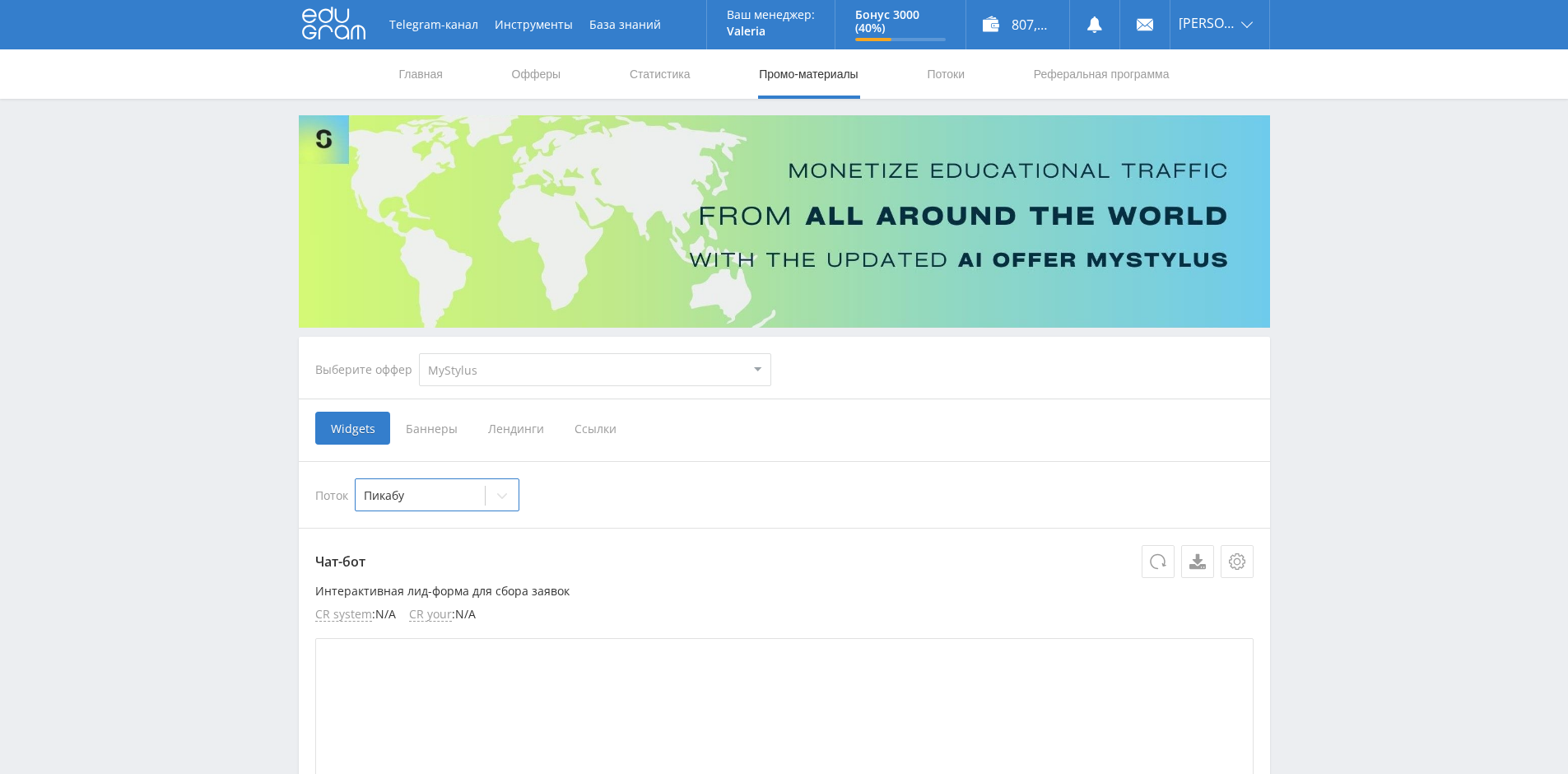
click at [586, 429] on span "Ссылки" at bounding box center [596, 429] width 73 height 33
click at [0, 0] on input "Ссылки" at bounding box center [0, 0] width 0 height 0
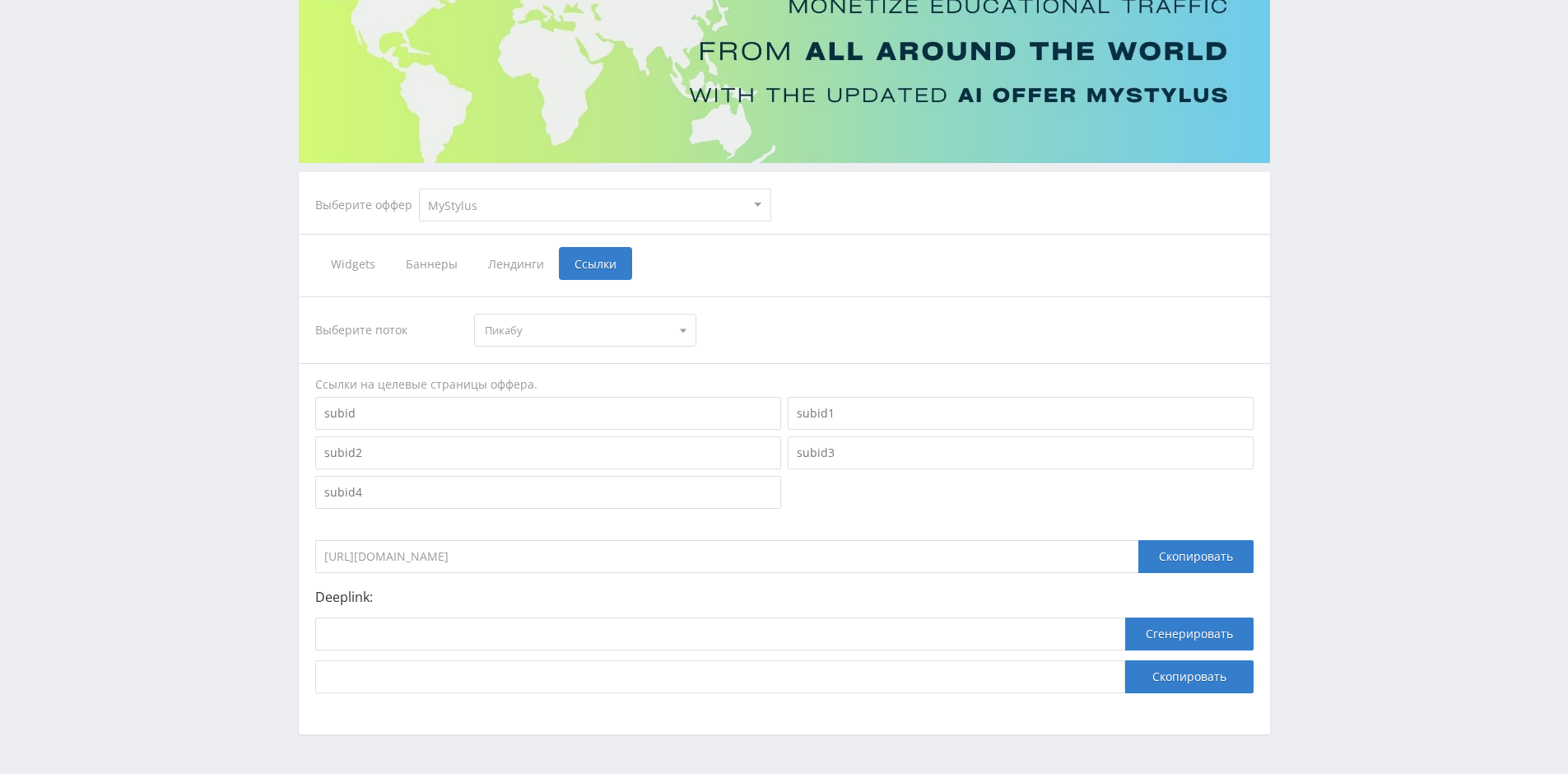
scroll to position [216, 0]
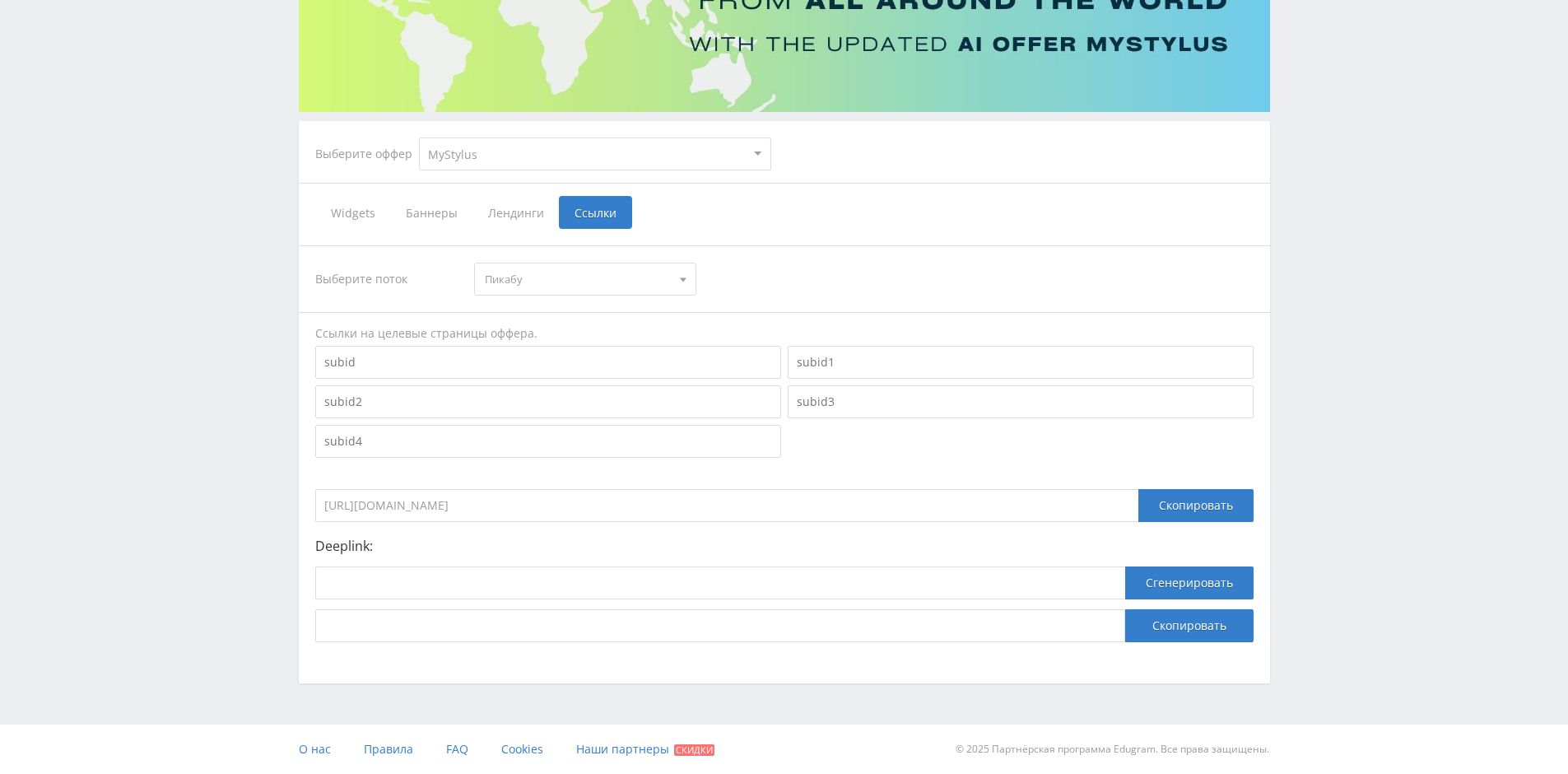
click at [634, 274] on span "Пикабу" at bounding box center [578, 279] width 186 height 31
click at [572, 335] on button "Tenchat" at bounding box center [585, 333] width 220 height 23
click at [883, 356] on input at bounding box center [1020, 363] width 466 height 33
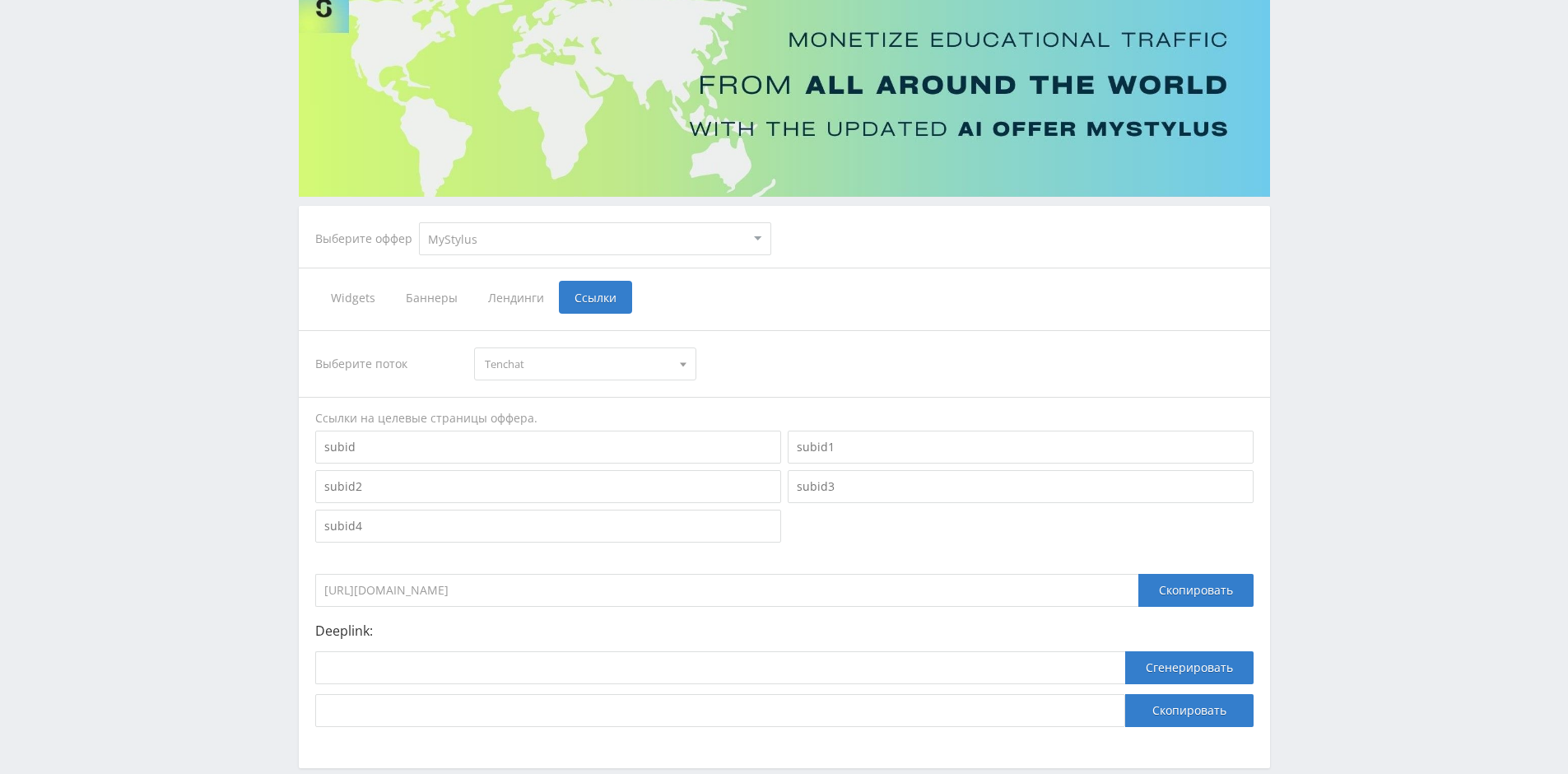
scroll to position [0, 0]
